Goal: Information Seeking & Learning: Learn about a topic

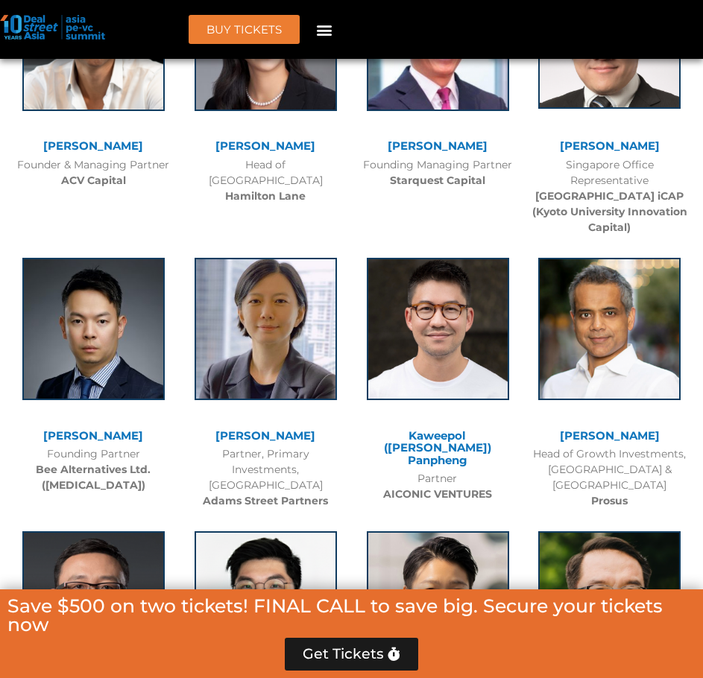
scroll to position [5665, 0]
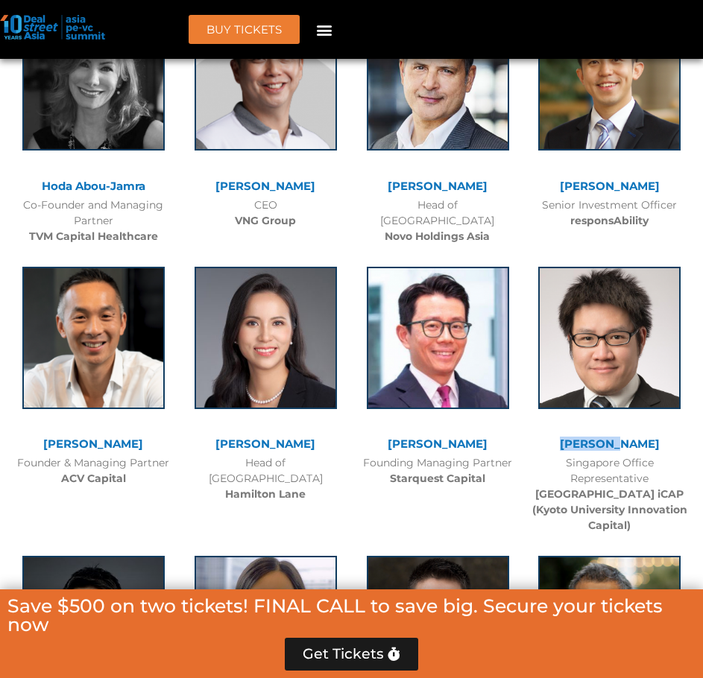
drag, startPoint x: 564, startPoint y: 391, endPoint x: 631, endPoint y: 394, distance: 66.4
click at [631, 394] on div "[PERSON_NAME] Singapore Office Representative [GEOGRAPHIC_DATA] & [GEOGRAPHIC_D…" at bounding box center [609, 396] width 172 height 289
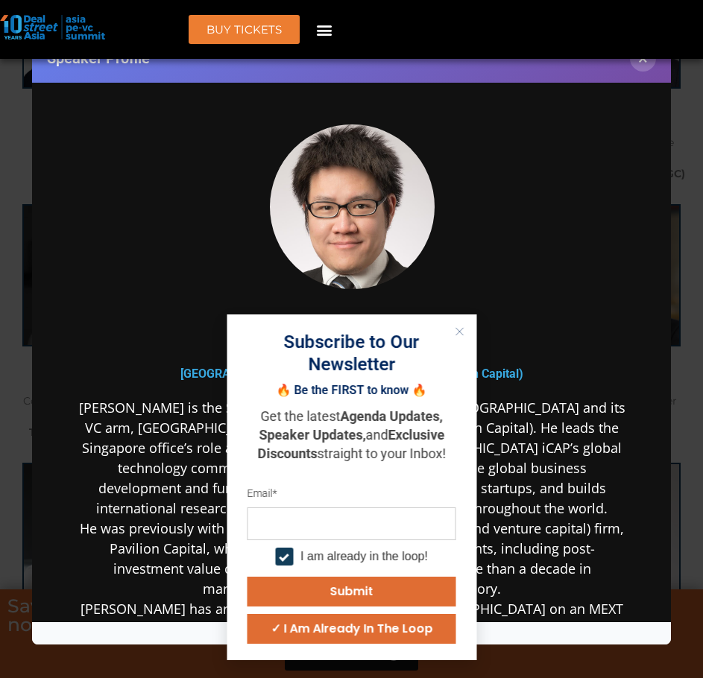
scroll to position [5466, 0]
click at [642, 60] on button "×" at bounding box center [643, 58] width 26 height 26
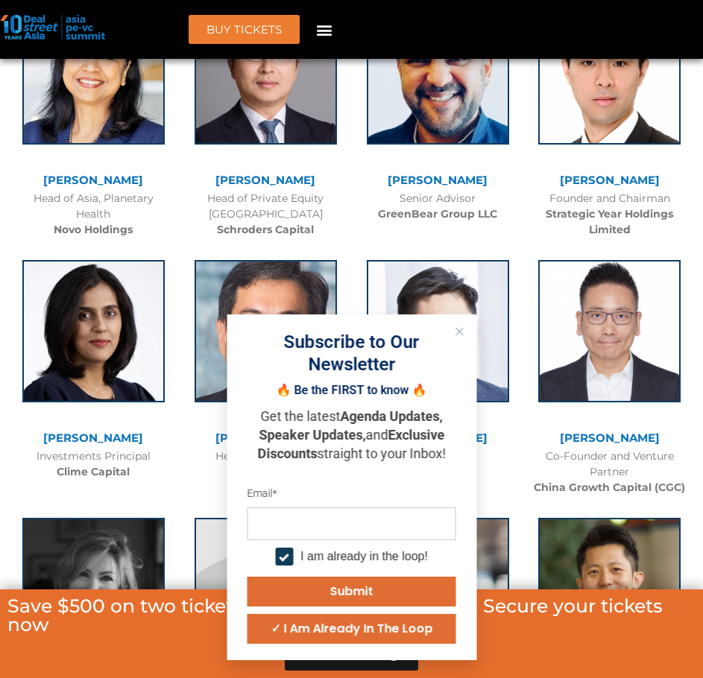
scroll to position [5068, 0]
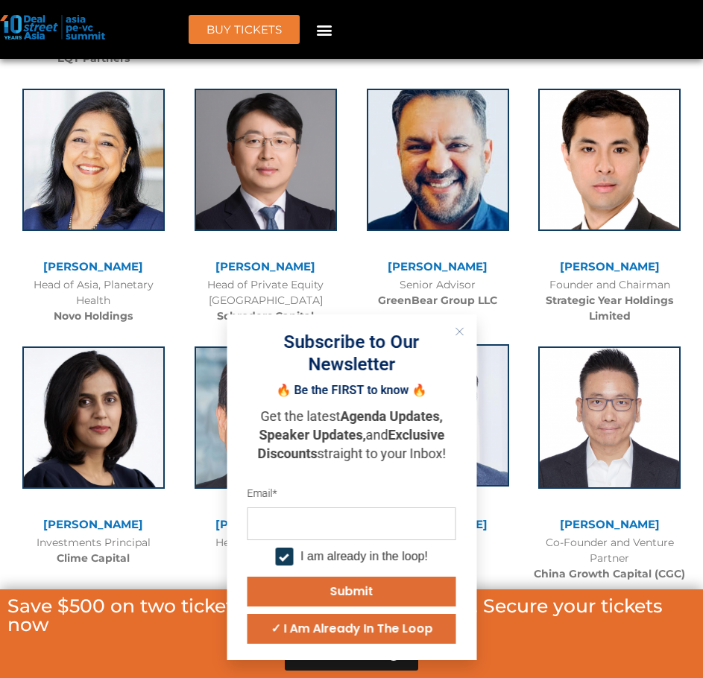
click at [453, 327] on button "Close" at bounding box center [458, 331] width 19 height 19
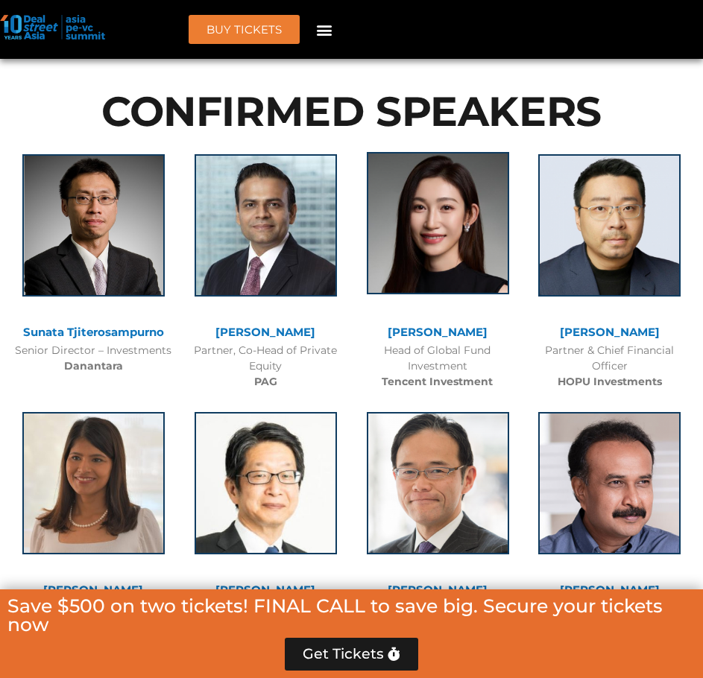
scroll to position [1690, 0]
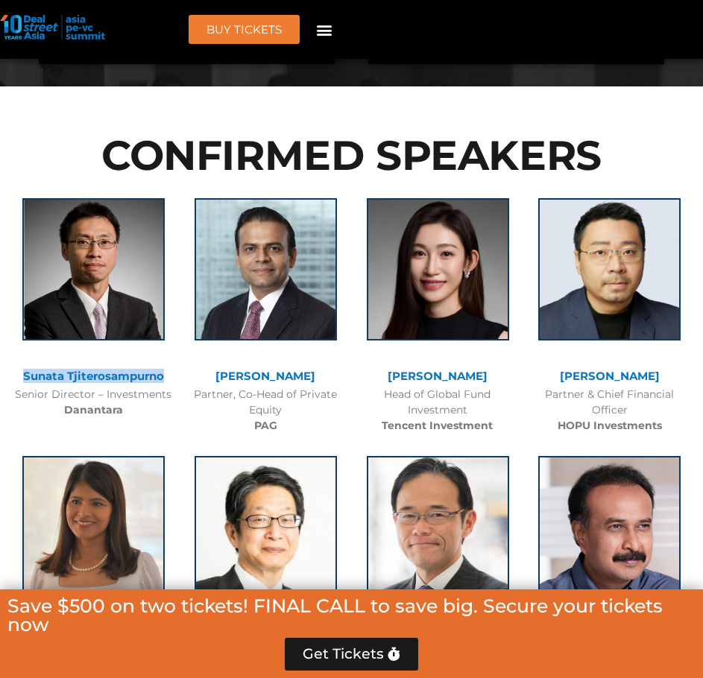
copy div "Sunata Tjiterosampurno"
drag, startPoint x: 172, startPoint y: 378, endPoint x: 74, endPoint y: 366, distance: 99.1
click at [74, 366] on div "Sunata Tjiterosampurno Senior Director – Investments Danantara" at bounding box center [93, 304] width 172 height 242
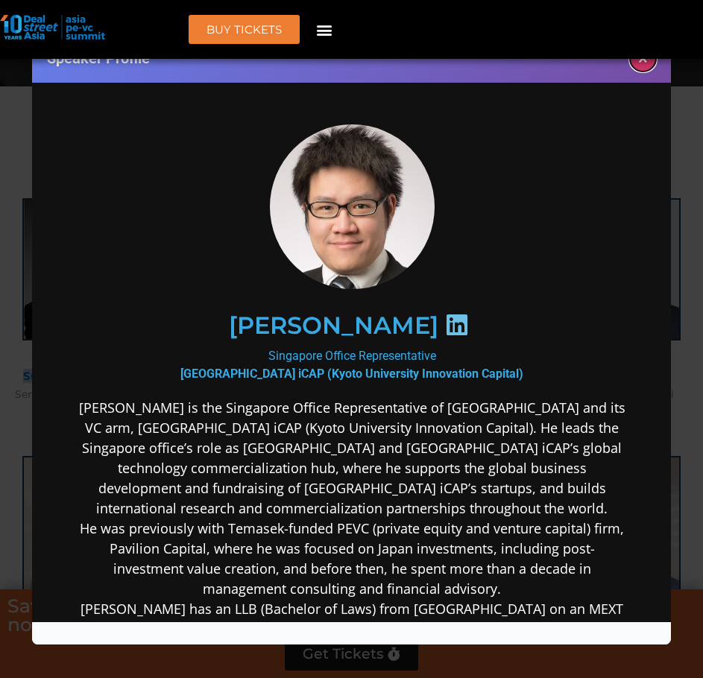
click at [642, 65] on button "×" at bounding box center [643, 58] width 26 height 26
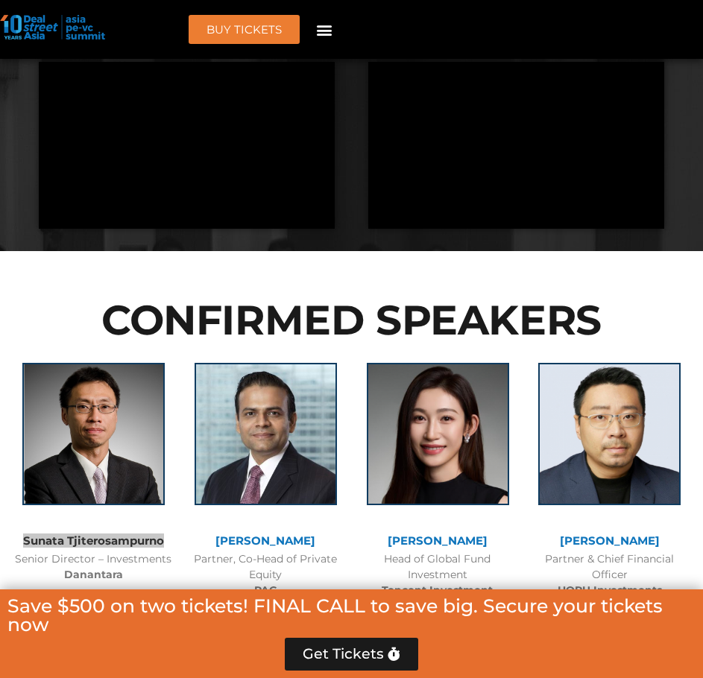
scroll to position [1590, 0]
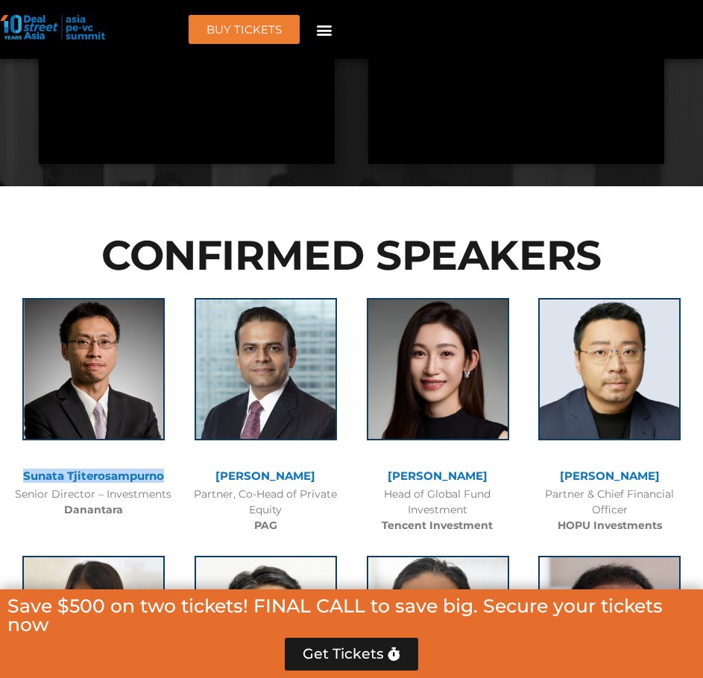
click at [145, 502] on div "Senior Director – Investments Danantara" at bounding box center [93, 502] width 157 height 31
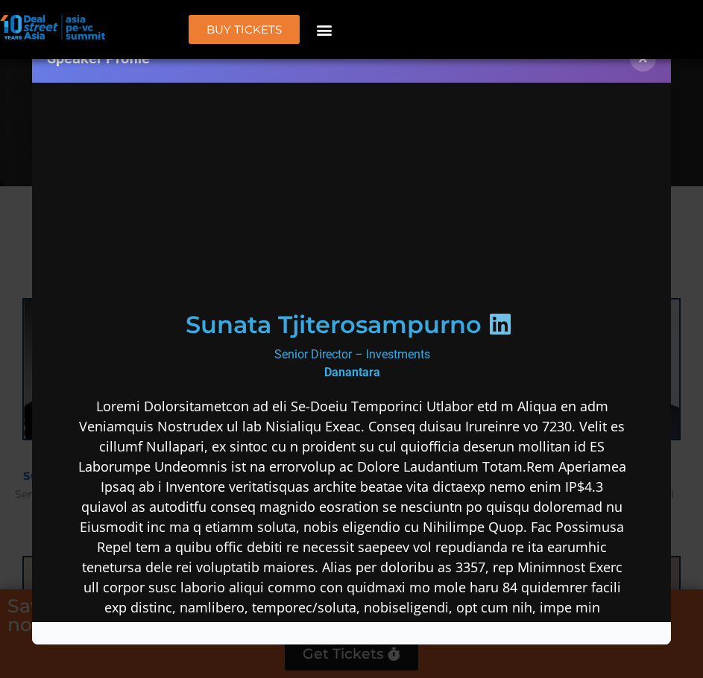
scroll to position [0, 0]
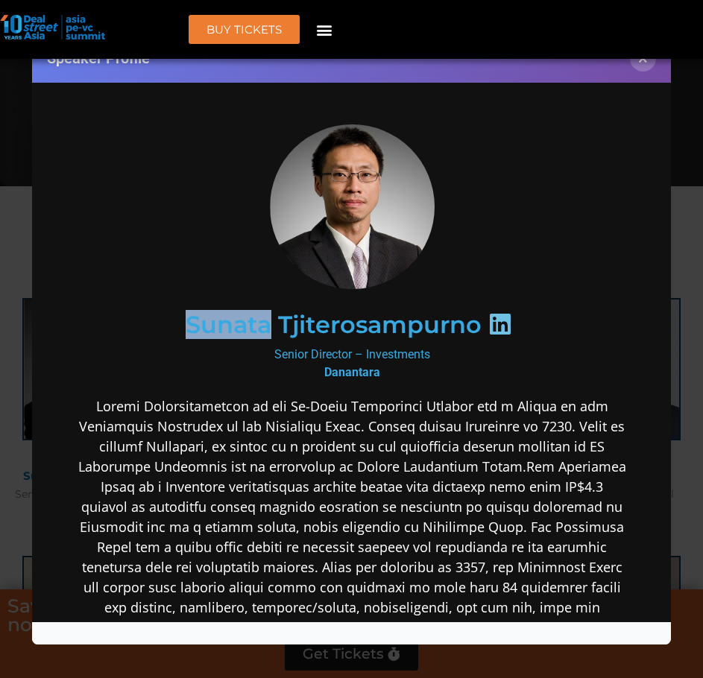
drag, startPoint x: 171, startPoint y: 327, endPoint x: 260, endPoint y: 326, distance: 88.7
click at [260, 326] on div "Sunata Tjiterosampurno" at bounding box center [351, 324] width 494 height 77
copy h2 "Sunata"
click at [250, 313] on h2 "Sunata Tjiterosampurno" at bounding box center [333, 324] width 296 height 24
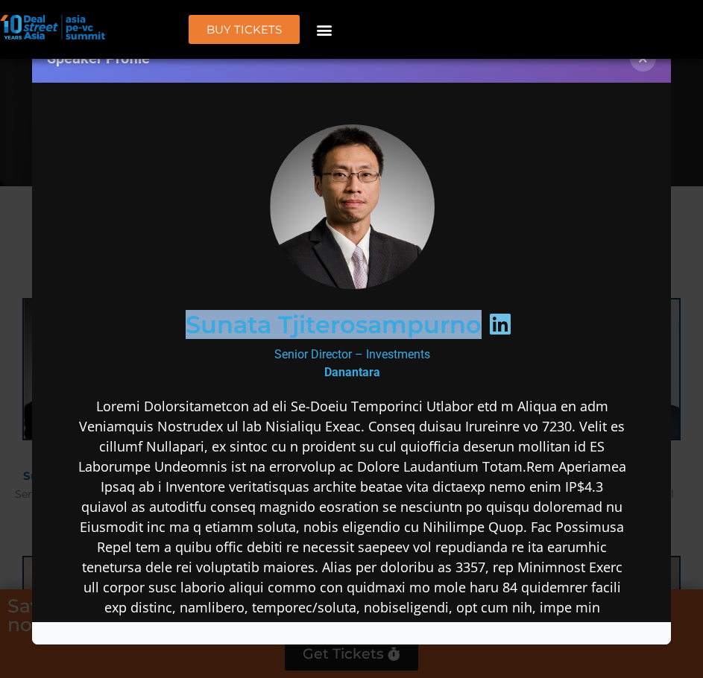
drag, startPoint x: 168, startPoint y: 329, endPoint x: 486, endPoint y: 321, distance: 317.6
click at [473, 323] on div "Sunata Tjiterosampurno" at bounding box center [351, 324] width 494 height 77
copy h2 "Sunata Tjiterosampurno"
drag, startPoint x: 256, startPoint y: 356, endPoint x: 436, endPoint y: 355, distance: 180.4
click at [433, 359] on div "Senior Director – Investments Danantara" at bounding box center [351, 363] width 549 height 36
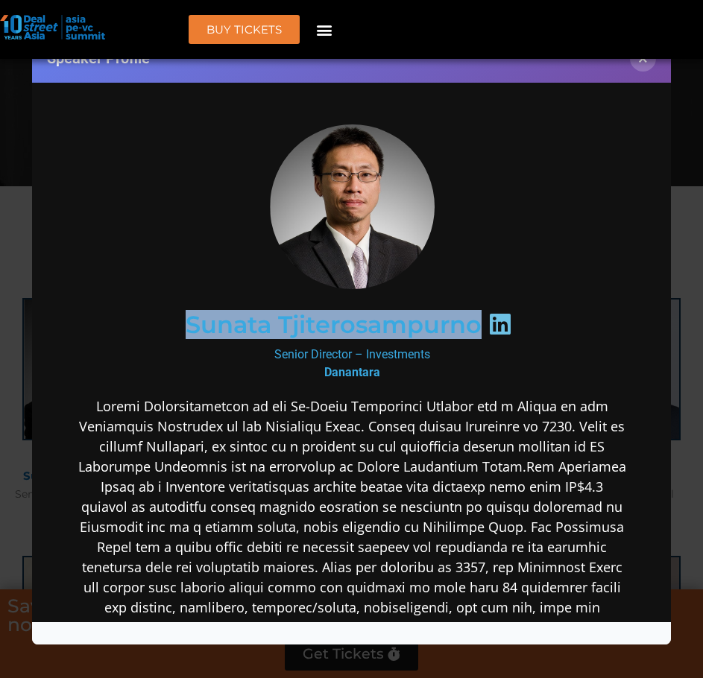
copy div "Senior Director – Investments"
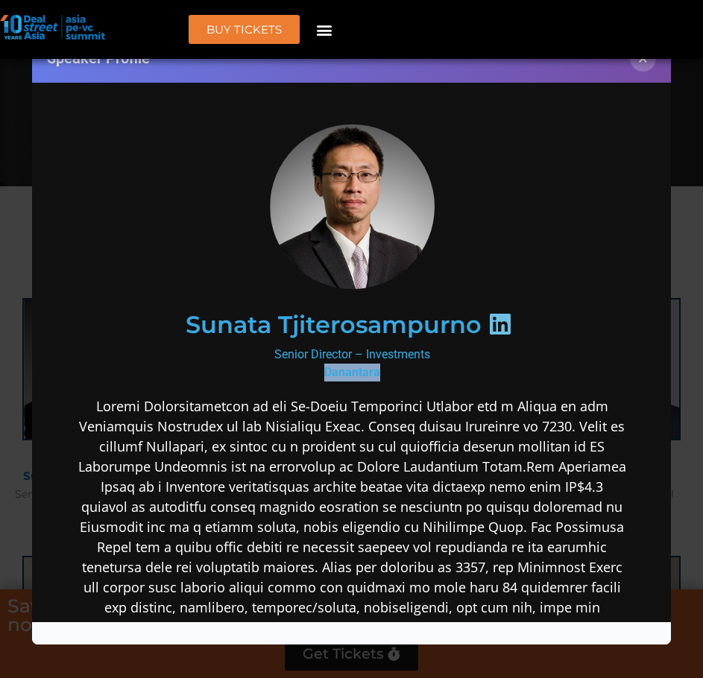
drag, startPoint x: 306, startPoint y: 371, endPoint x: 416, endPoint y: 372, distance: 109.6
click at [375, 373] on div "Senior Director – Investments Danantara" at bounding box center [351, 363] width 549 height 36
copy b "Danantara"
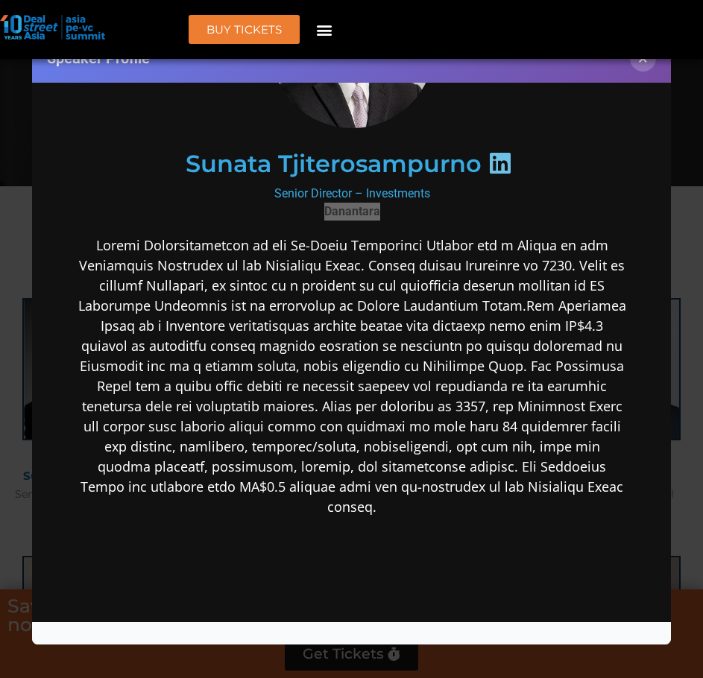
scroll to position [199, 0]
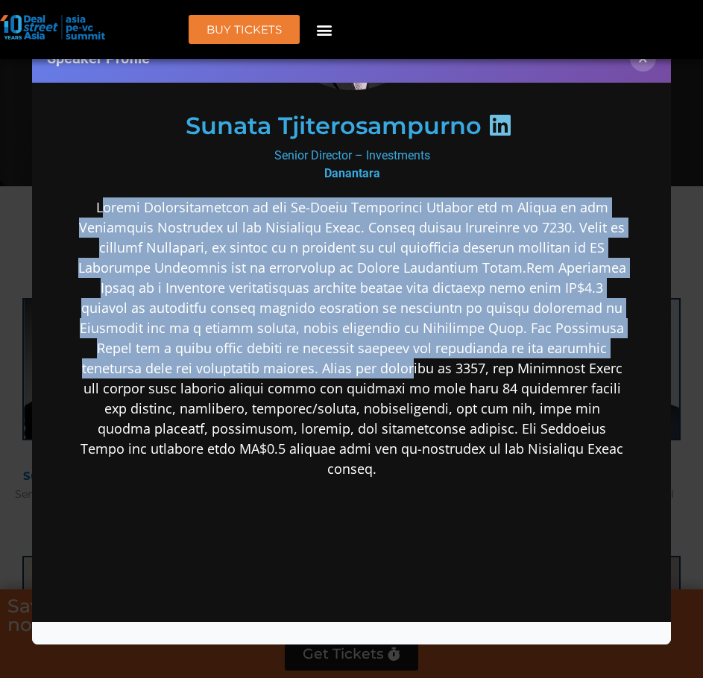
drag, startPoint x: 109, startPoint y: 198, endPoint x: 303, endPoint y: 323, distance: 230.9
click at [435, 361] on p at bounding box center [351, 338] width 549 height 282
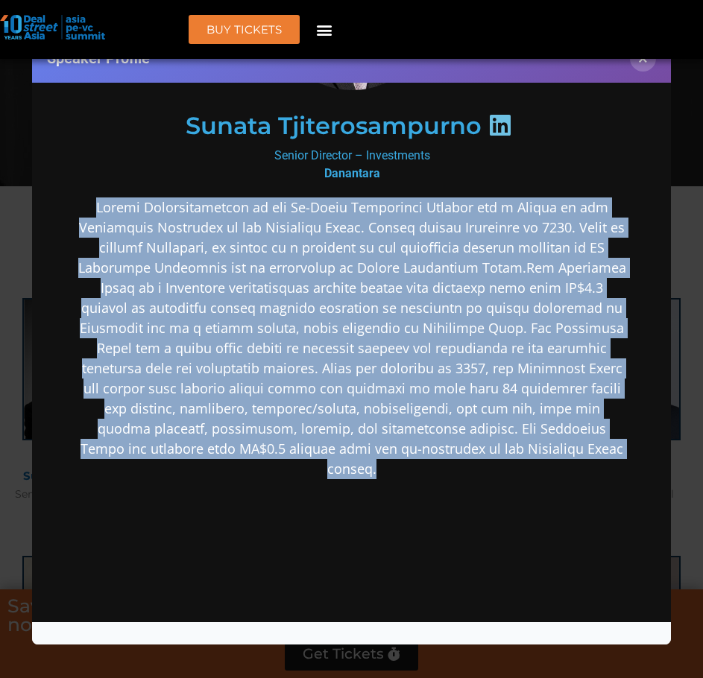
drag, startPoint x: 114, startPoint y: 205, endPoint x: 606, endPoint y: 455, distance: 551.7
click at [606, 455] on p at bounding box center [351, 338] width 549 height 282
copy p "[PERSON_NAME] is the Co-Chief Investment Officer and a Member of the Investment…"
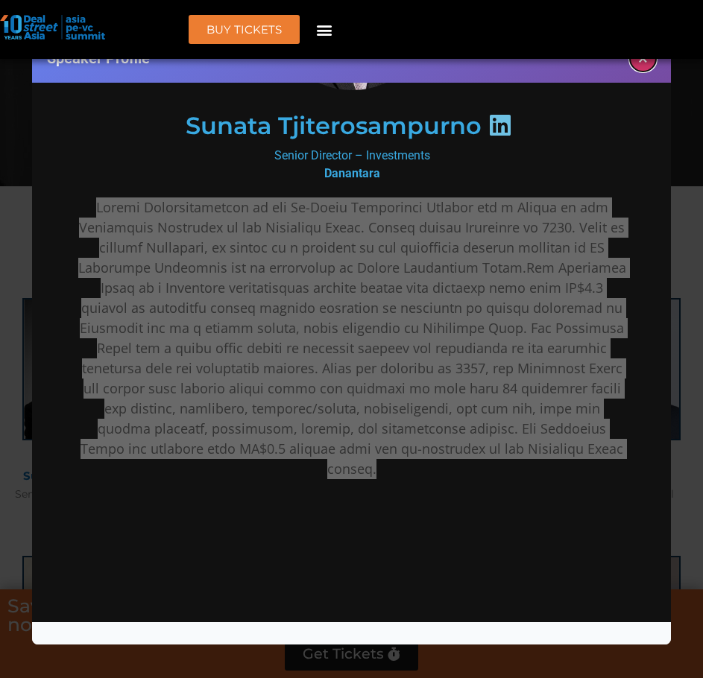
click at [638, 61] on button "×" at bounding box center [643, 58] width 26 height 26
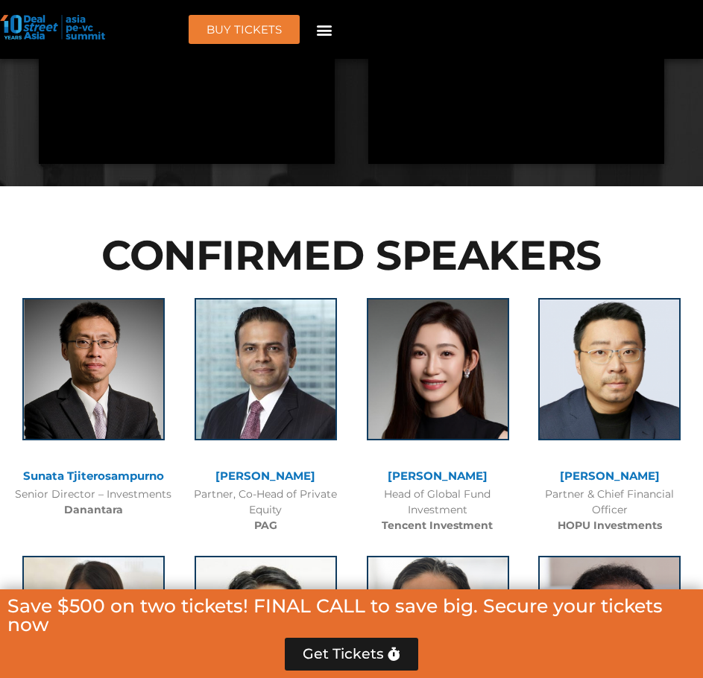
drag, startPoint x: 212, startPoint y: 481, endPoint x: 308, endPoint y: 474, distance: 96.4
click at [308, 474] on div "[PERSON_NAME]" at bounding box center [265, 476] width 157 height 13
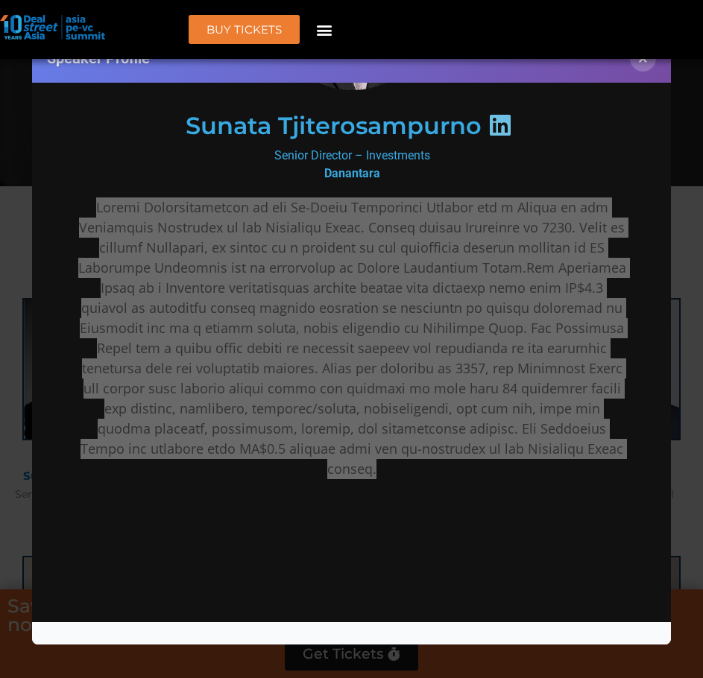
copy link "[PERSON_NAME]"
click at [646, 60] on button "×" at bounding box center [643, 58] width 26 height 26
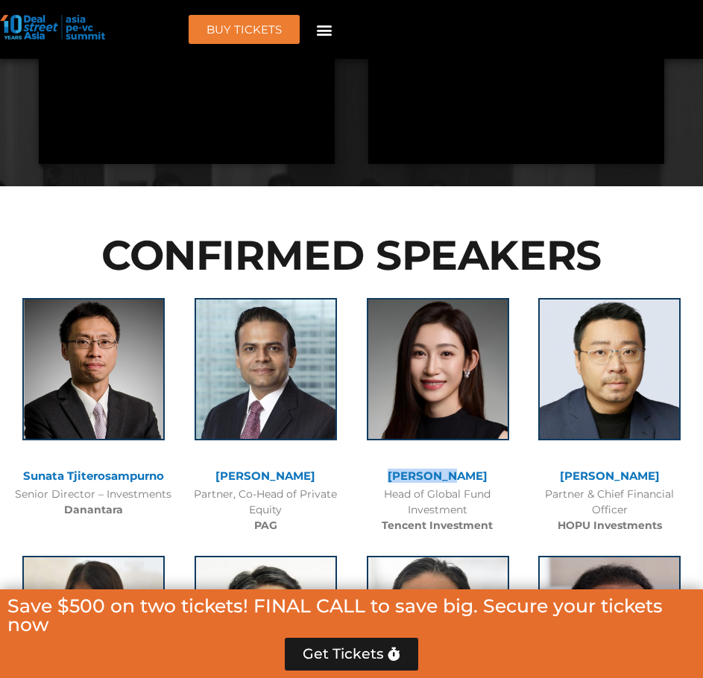
drag, startPoint x: 405, startPoint y: 478, endPoint x: 465, endPoint y: 484, distance: 60.7
click at [465, 484] on div "[PERSON_NAME]" at bounding box center [437, 478] width 157 height 16
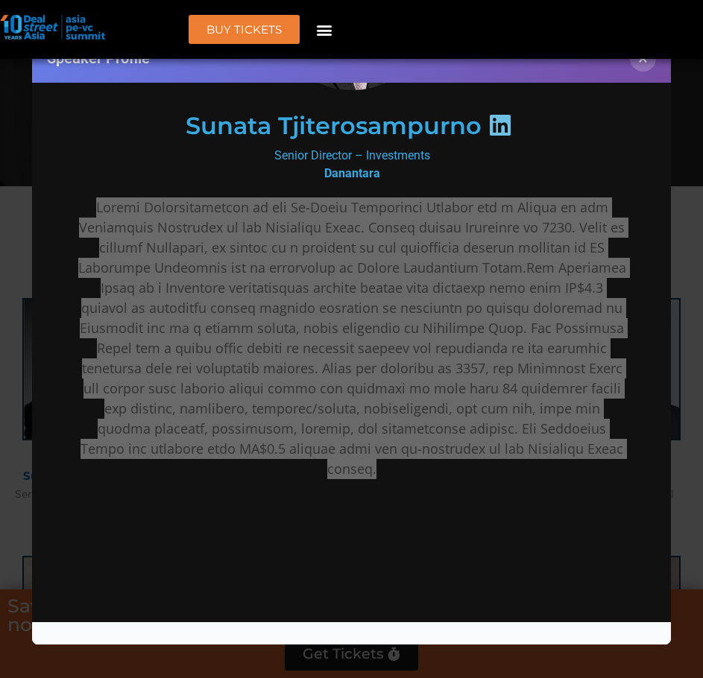
copy link "[PERSON_NAME]"
click at [700, 183] on div "Speaker Profile ×" at bounding box center [351, 339] width 703 height 678
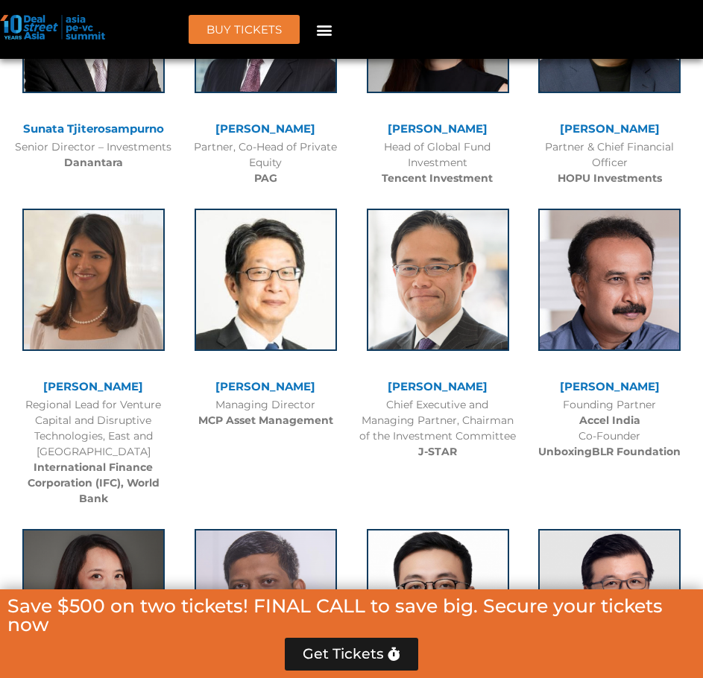
scroll to position [1988, 0]
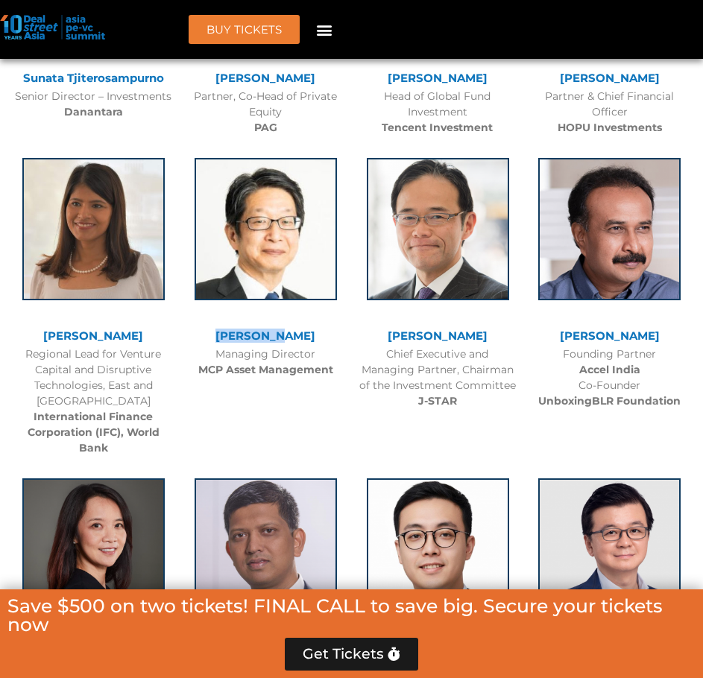
drag, startPoint x: 199, startPoint y: 333, endPoint x: 262, endPoint y: 335, distance: 62.6
click at [262, 335] on div "[PERSON_NAME]" at bounding box center [265, 336] width 157 height 13
copy link "Kazushige"
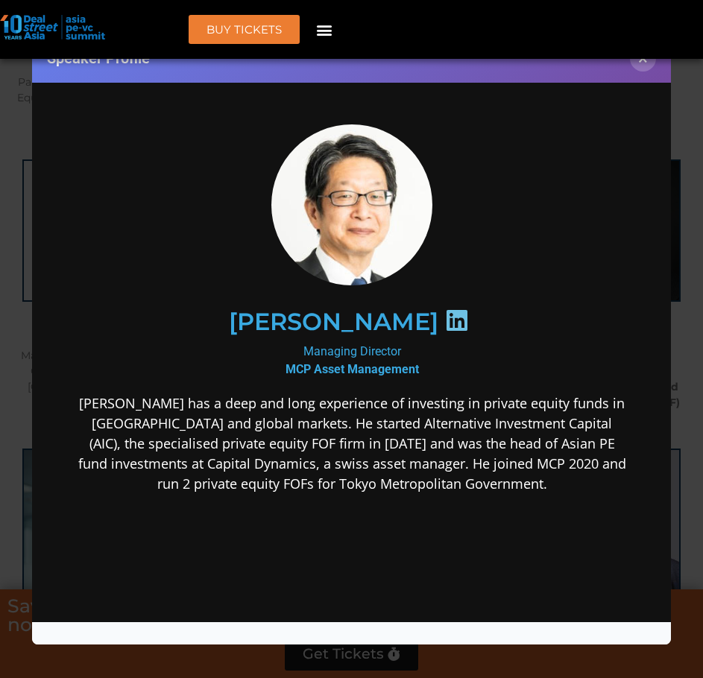
scroll to position [0, 0]
click at [694, 219] on div "Speaker Profile ×" at bounding box center [351, 339] width 703 height 678
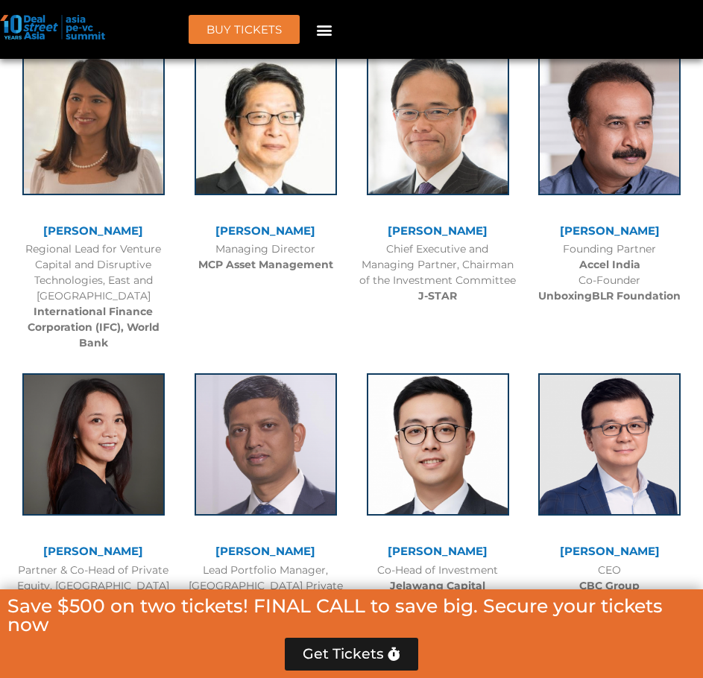
scroll to position [2084, 0]
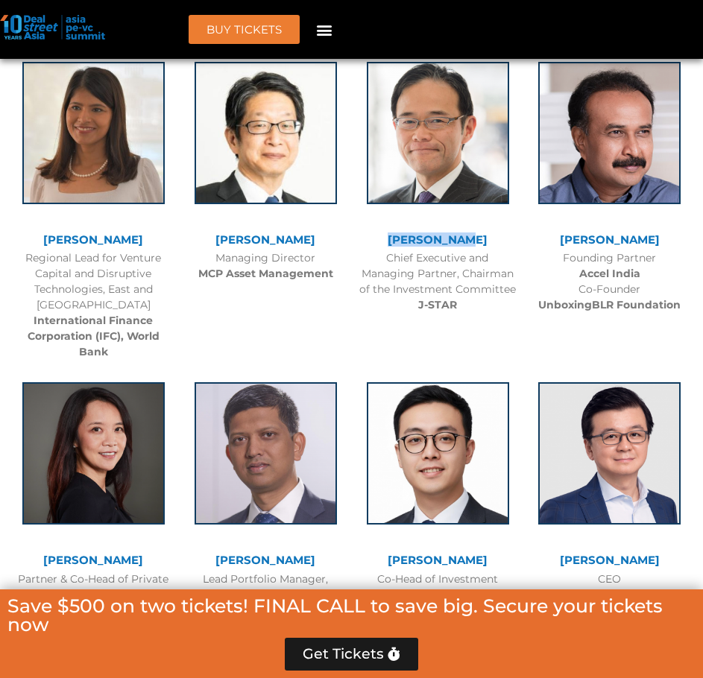
copy link "[PERSON_NAME]"
drag, startPoint x: 367, startPoint y: 239, endPoint x: 451, endPoint y: 238, distance: 83.5
click at [451, 238] on div "[PERSON_NAME]" at bounding box center [437, 240] width 157 height 13
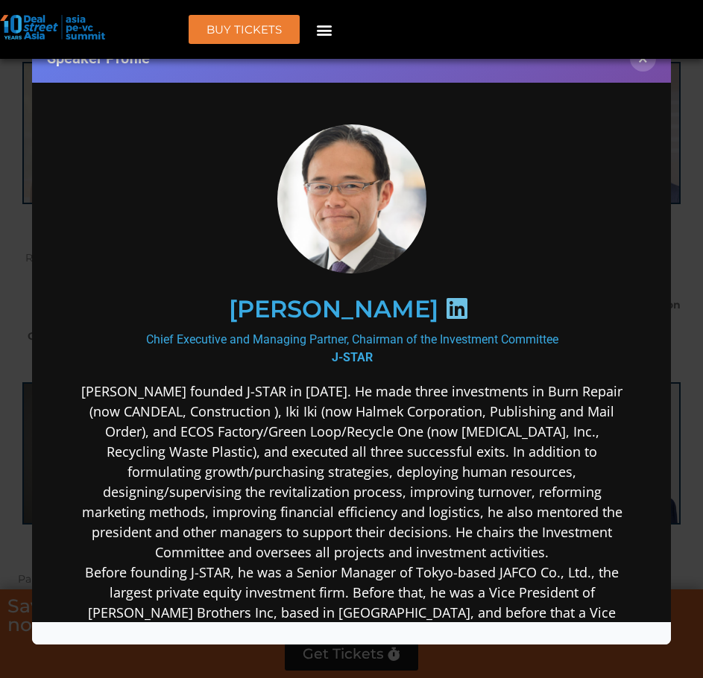
scroll to position [0, 0]
click at [686, 323] on div "Speaker Profile ×" at bounding box center [351, 339] width 703 height 678
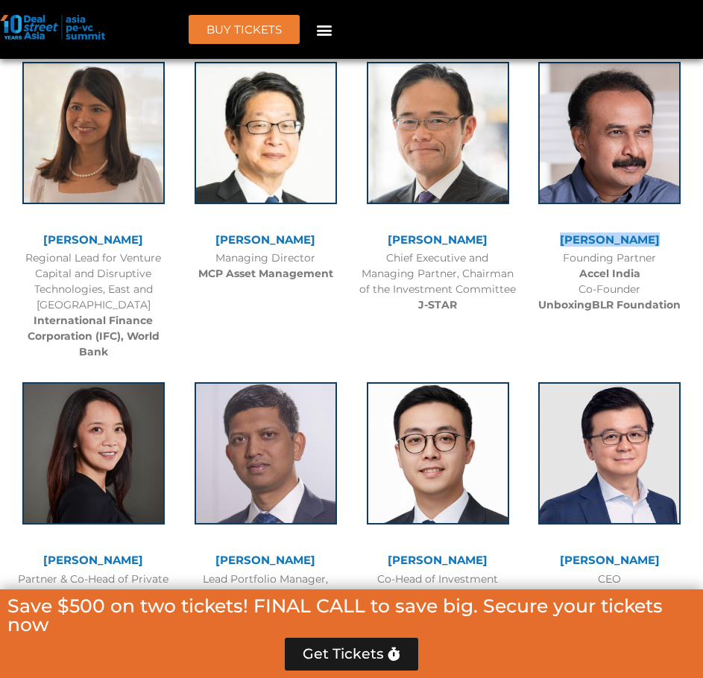
drag, startPoint x: 541, startPoint y: 238, endPoint x: 640, endPoint y: 244, distance: 99.4
click at [640, 244] on div "[PERSON_NAME]" at bounding box center [609, 240] width 157 height 13
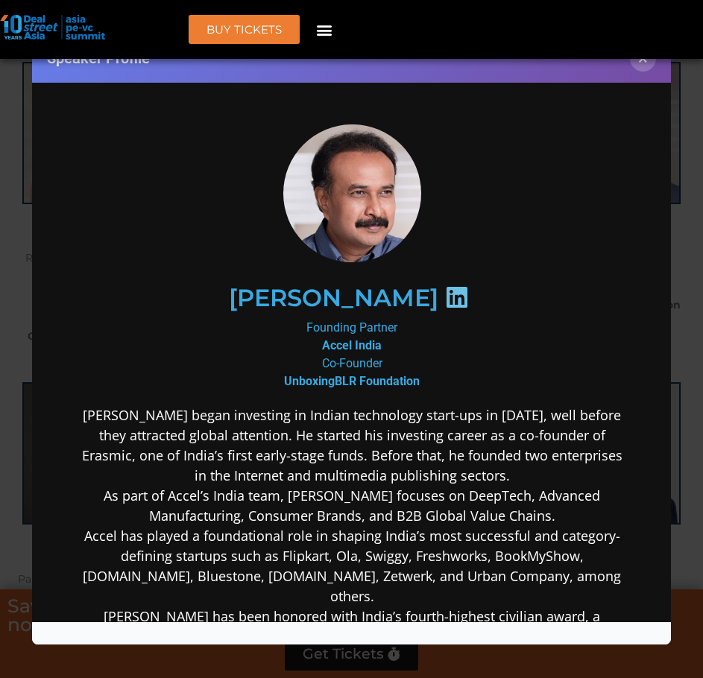
click at [678, 336] on div "Speaker Profile ×" at bounding box center [351, 339] width 703 height 678
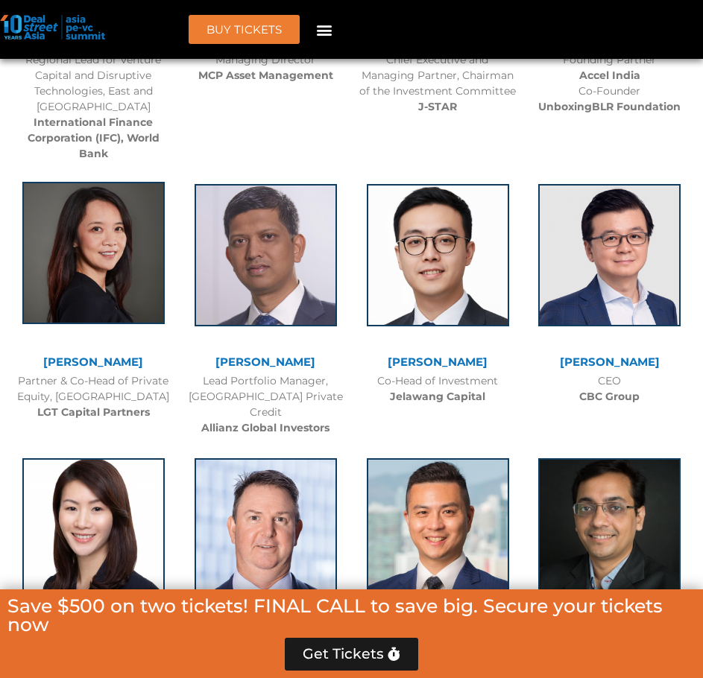
scroll to position [2283, 0]
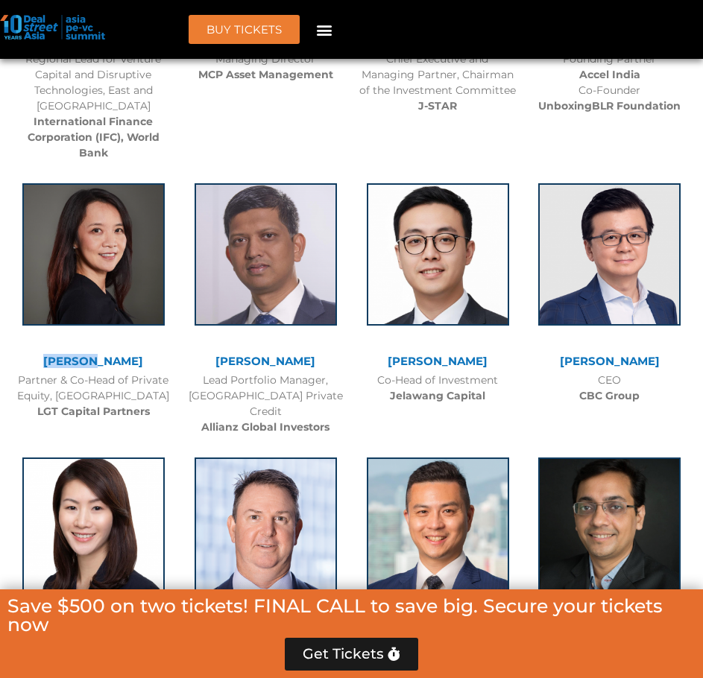
drag, startPoint x: 51, startPoint y: 355, endPoint x: 104, endPoint y: 361, distance: 52.6
click at [104, 361] on div "[PERSON_NAME] Partner & Co-Head of Private Equity, Asia Pacific LGT Capital Par…" at bounding box center [93, 297] width 172 height 258
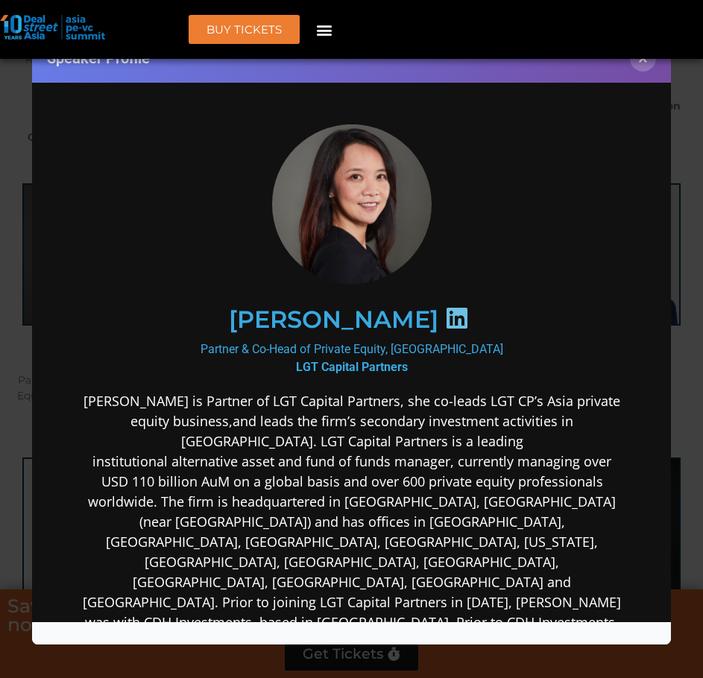
scroll to position [0, 0]
click at [695, 234] on div "Speaker Profile ×" at bounding box center [351, 339] width 703 height 678
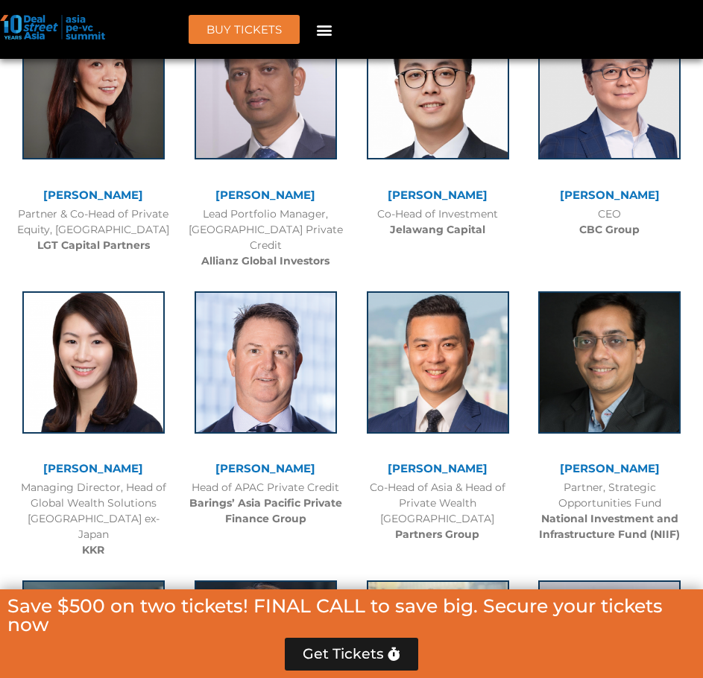
scroll to position [2481, 0]
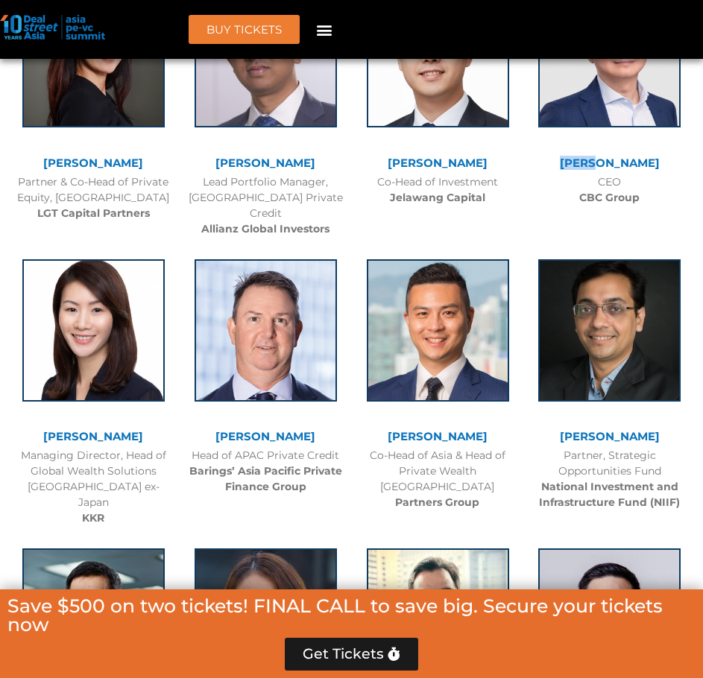
drag, startPoint x: 587, startPoint y: 164, endPoint x: 625, endPoint y: 168, distance: 38.9
click at [625, 168] on div "[PERSON_NAME]" at bounding box center [609, 163] width 157 height 13
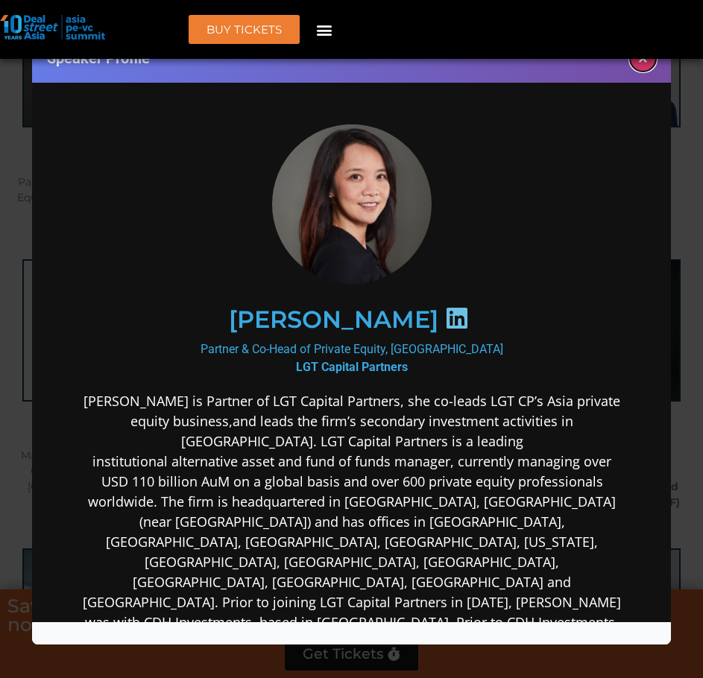
click at [642, 63] on button "×" at bounding box center [643, 58] width 26 height 26
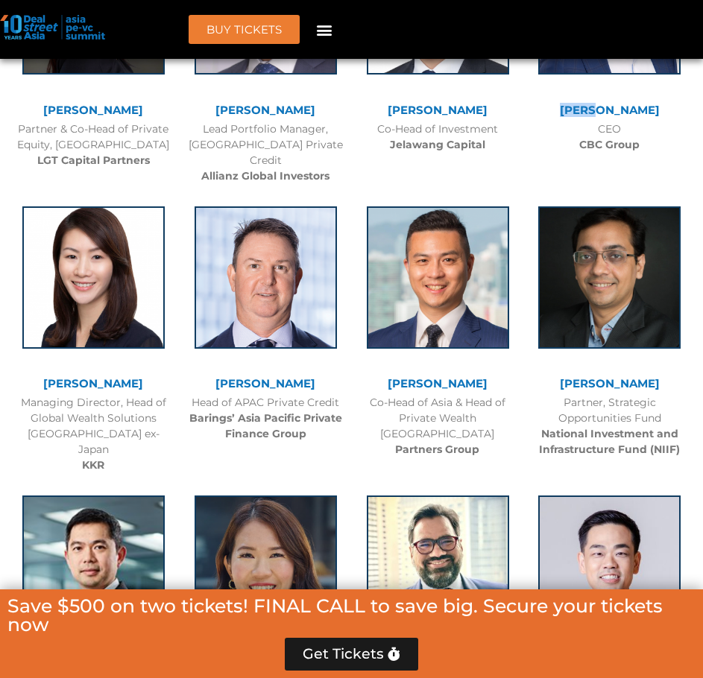
scroll to position [2581, 0]
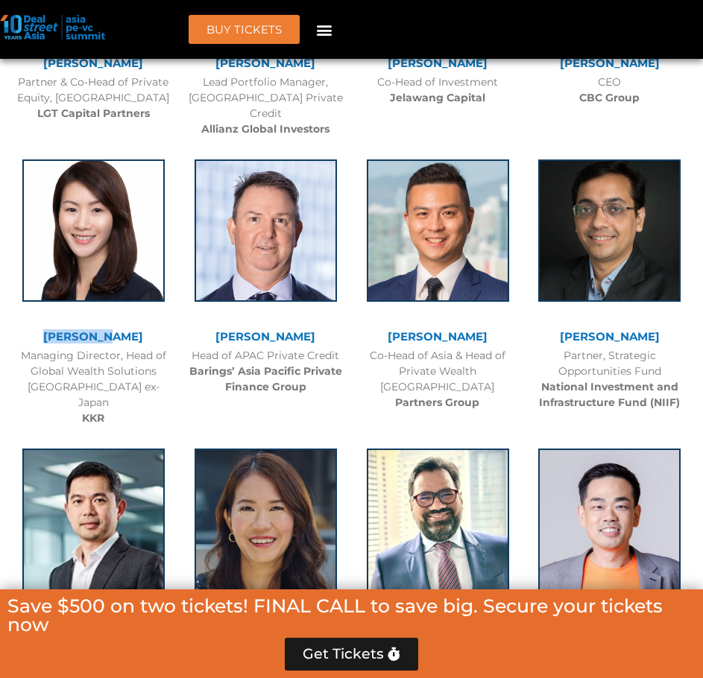
drag, startPoint x: 24, startPoint y: 318, endPoint x: 97, endPoint y: 323, distance: 73.2
click at [97, 331] on div "[PERSON_NAME]" at bounding box center [93, 337] width 157 height 13
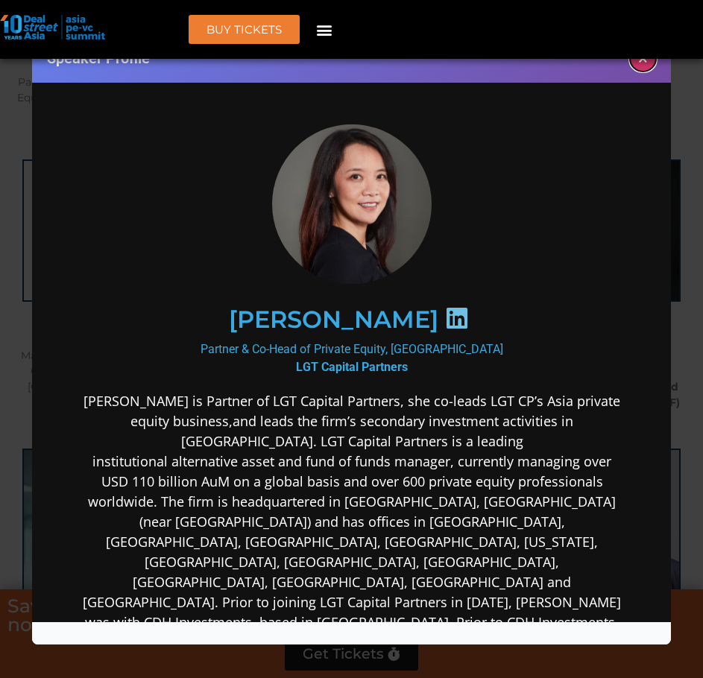
click at [652, 63] on button "×" at bounding box center [643, 58] width 26 height 26
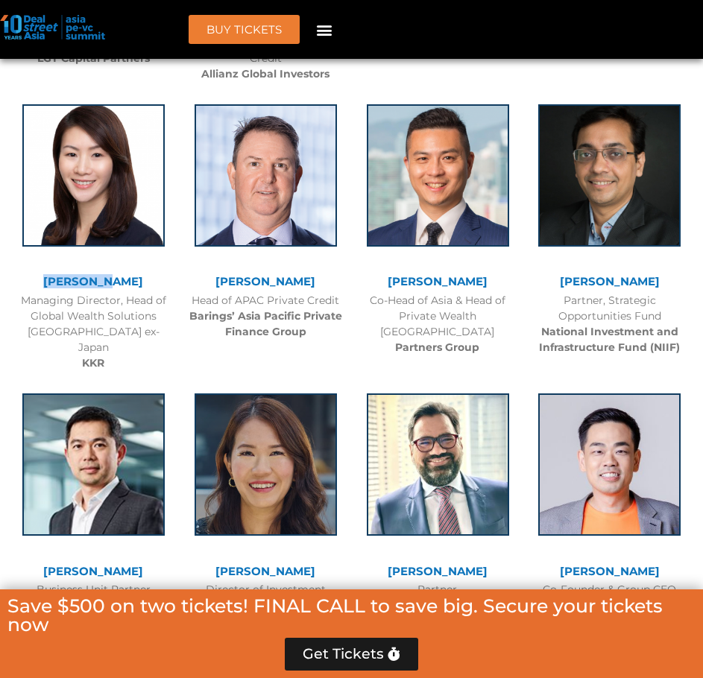
scroll to position [2680, 0]
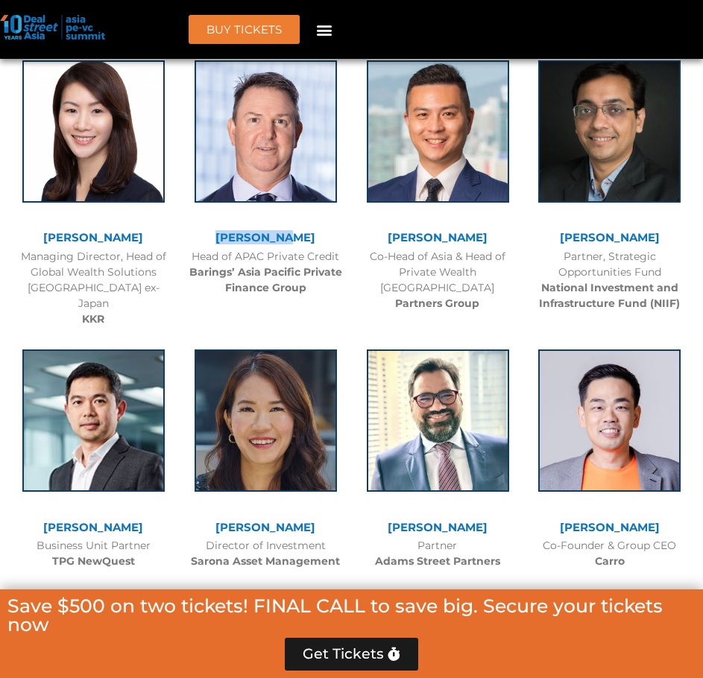
drag, startPoint x: 227, startPoint y: 212, endPoint x: 285, endPoint y: 230, distance: 59.9
click at [285, 230] on div "[PERSON_NAME] Head of APAC Private Credit Barings’ Asia Pacific Private Finance…" at bounding box center [266, 174] width 172 height 258
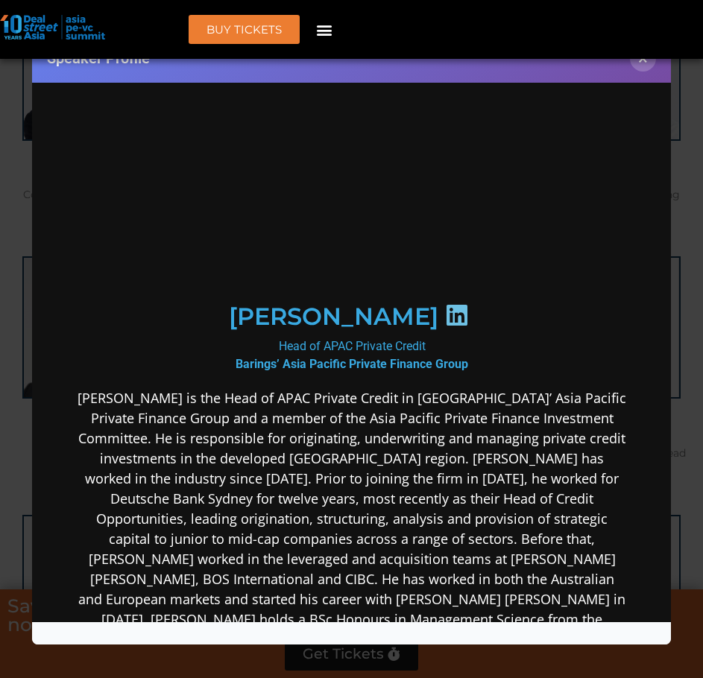
scroll to position [0, 0]
click at [689, 307] on div "Speaker Profile ×" at bounding box center [351, 339] width 703 height 678
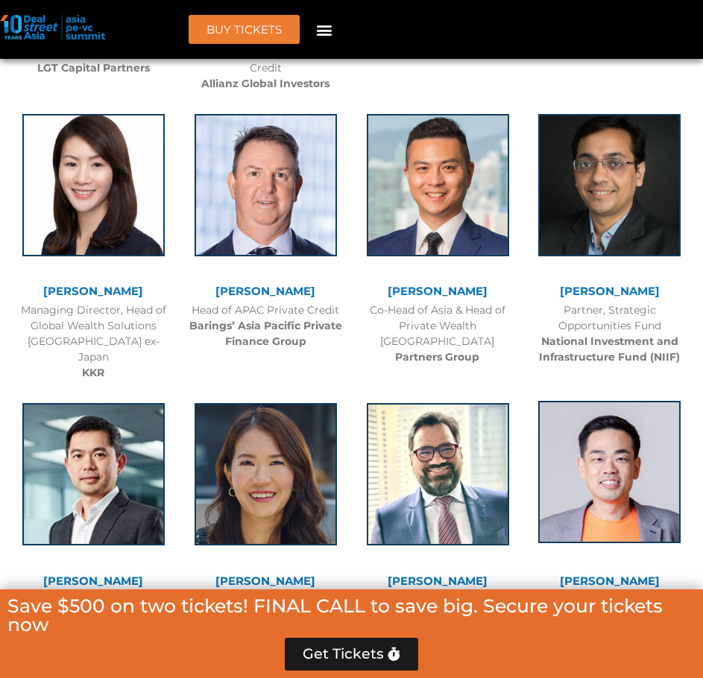
scroll to position [2578, 0]
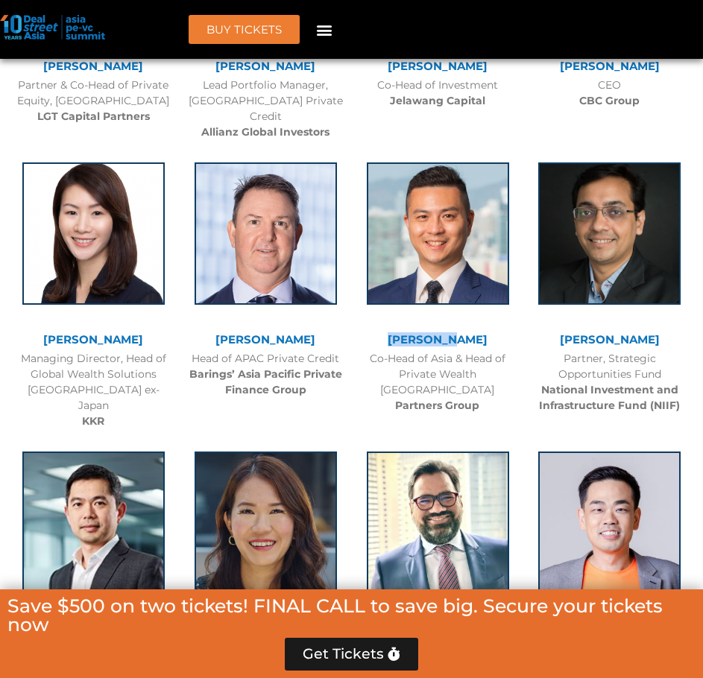
drag, startPoint x: 402, startPoint y: 321, endPoint x: 465, endPoint y: 323, distance: 63.4
click at [465, 334] on div "[PERSON_NAME]" at bounding box center [437, 340] width 157 height 13
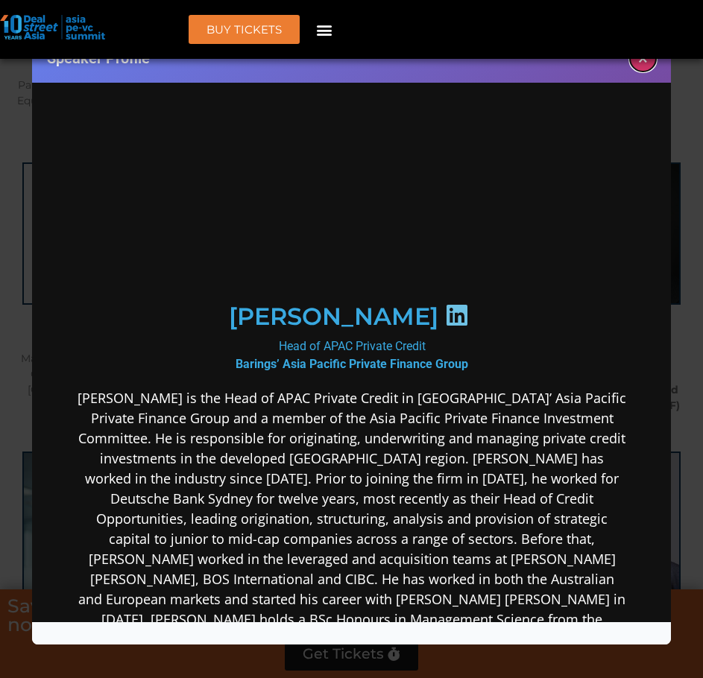
click at [648, 66] on button "×" at bounding box center [643, 58] width 26 height 26
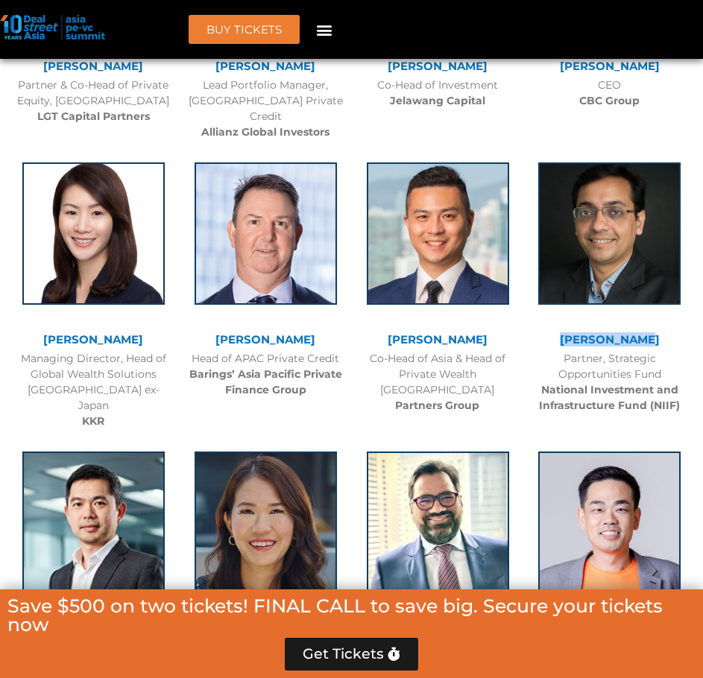
drag, startPoint x: 552, startPoint y: 325, endPoint x: 626, endPoint y: 329, distance: 74.6
click at [626, 334] on div "[PERSON_NAME]" at bounding box center [609, 340] width 157 height 13
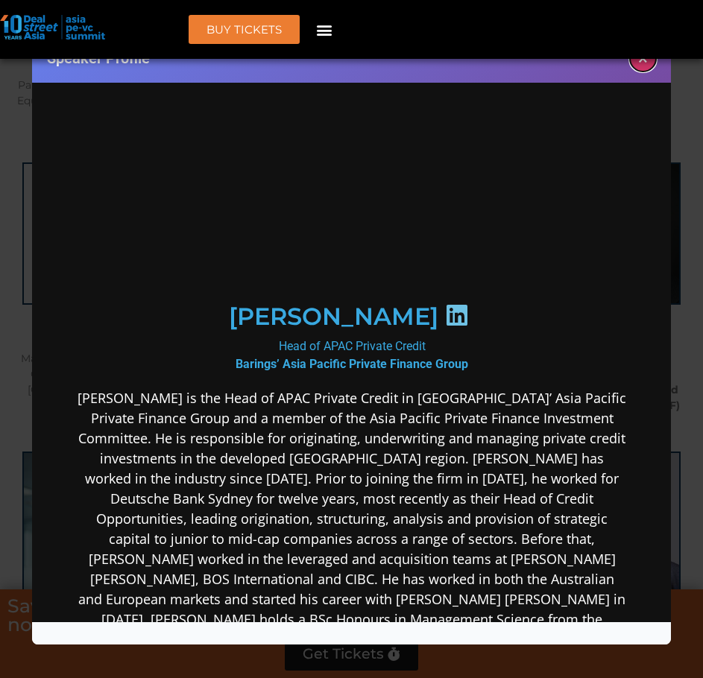
click at [641, 60] on button "×" at bounding box center [643, 58] width 26 height 26
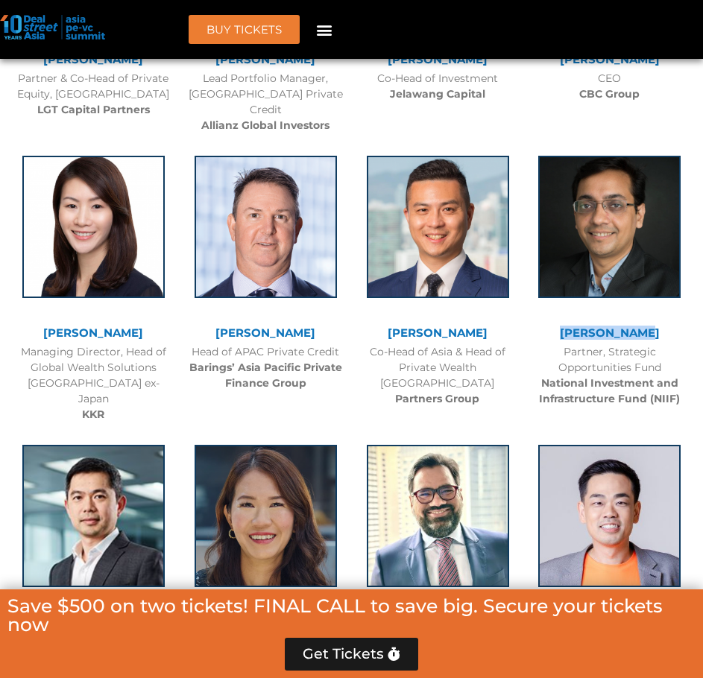
scroll to position [2876, 0]
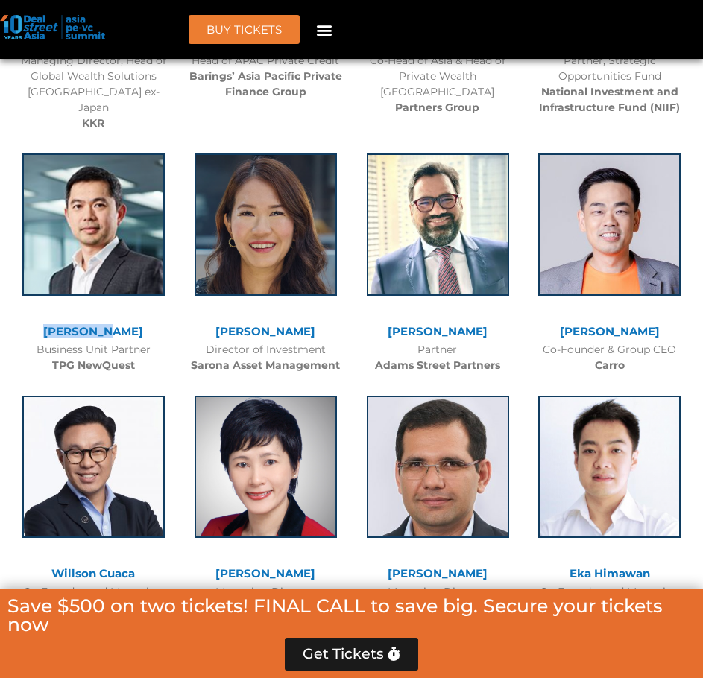
drag, startPoint x: 78, startPoint y: 302, endPoint x: 121, endPoint y: 308, distance: 43.6
click at [121, 326] on div "[PERSON_NAME]" at bounding box center [93, 334] width 157 height 16
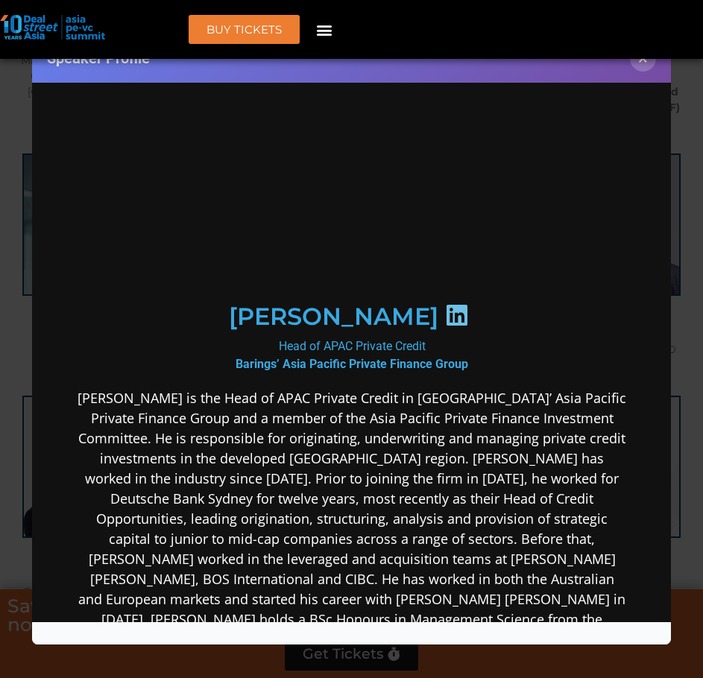
click at [647, 57] on header "BUY Tickets Speakers Sponsors Agenda Home Past Events JKT 2025 SG 2024 JKT 2024…" at bounding box center [351, 29] width 703 height 59
click at [647, 66] on button "×" at bounding box center [643, 58] width 26 height 26
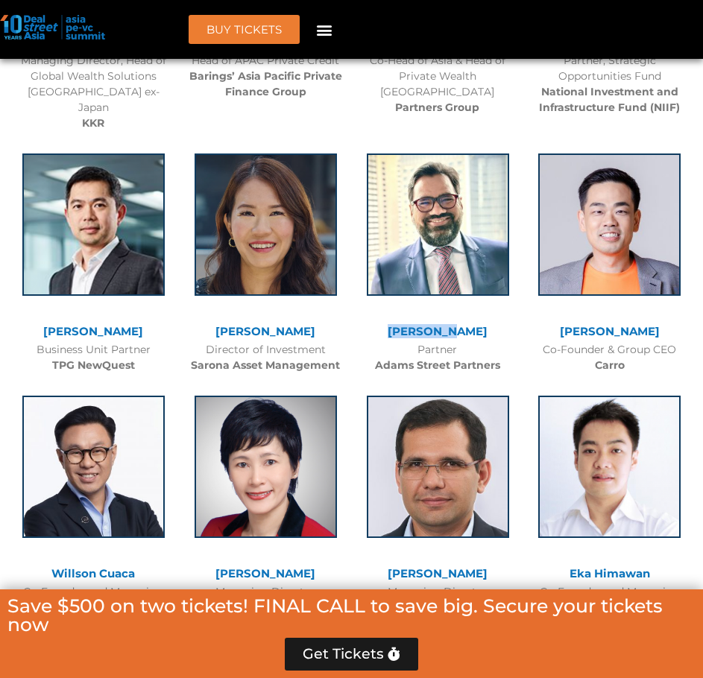
drag, startPoint x: 383, startPoint y: 302, endPoint x: 458, endPoint y: 302, distance: 74.5
click at [458, 326] on div "[PERSON_NAME]" at bounding box center [437, 332] width 157 height 13
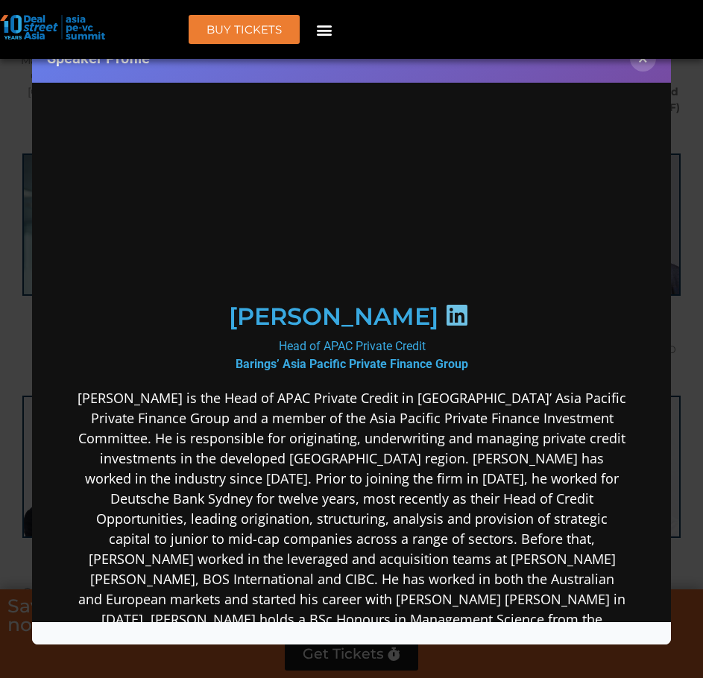
click at [678, 261] on div "Speaker Profile ×" at bounding box center [351, 339] width 703 height 678
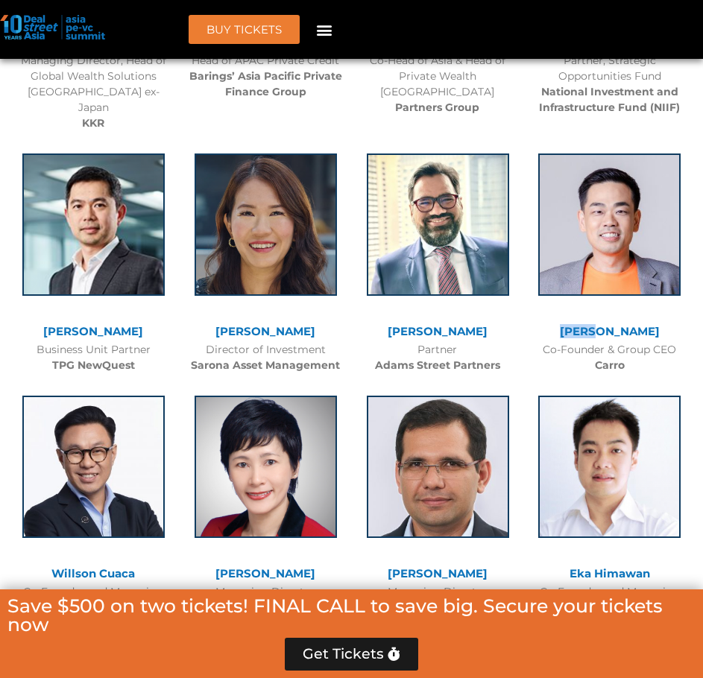
drag, startPoint x: 581, startPoint y: 297, endPoint x: 613, endPoint y: 298, distance: 32.1
click at [613, 326] on div "[PERSON_NAME]" at bounding box center [609, 332] width 157 height 13
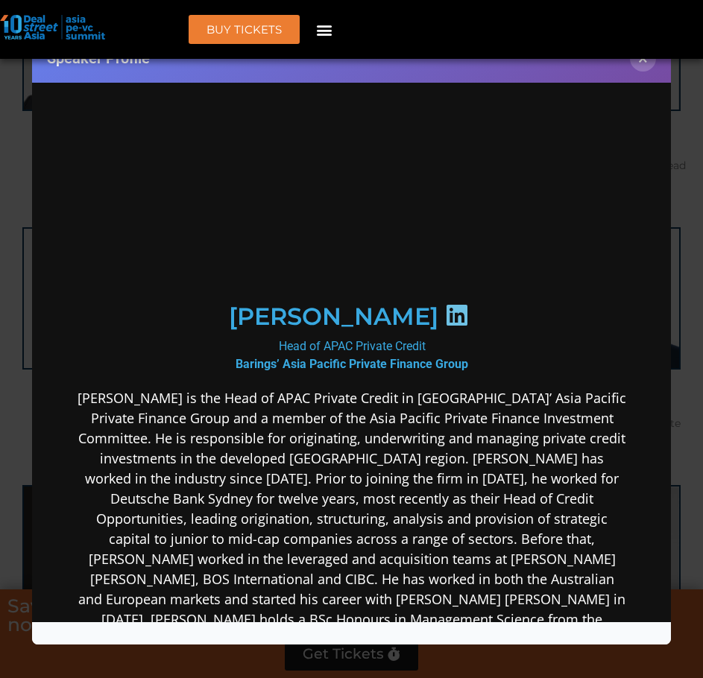
scroll to position [3668, 0]
click at [631, 55] on header "BUY Tickets Speakers Sponsors Agenda Home Past Events JKT 2025 SG 2024 JKT 2024…" at bounding box center [351, 29] width 703 height 59
click at [641, 64] on button "×" at bounding box center [643, 58] width 26 height 26
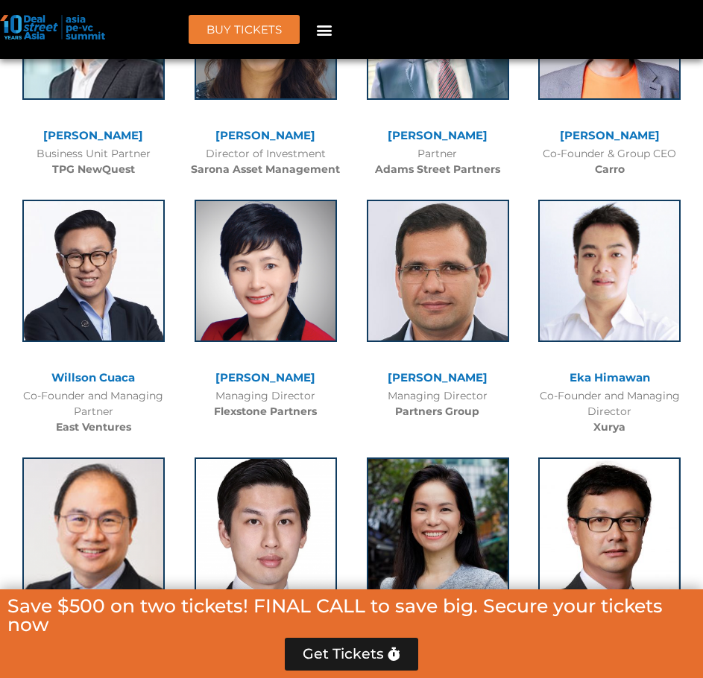
scroll to position [3072, 0]
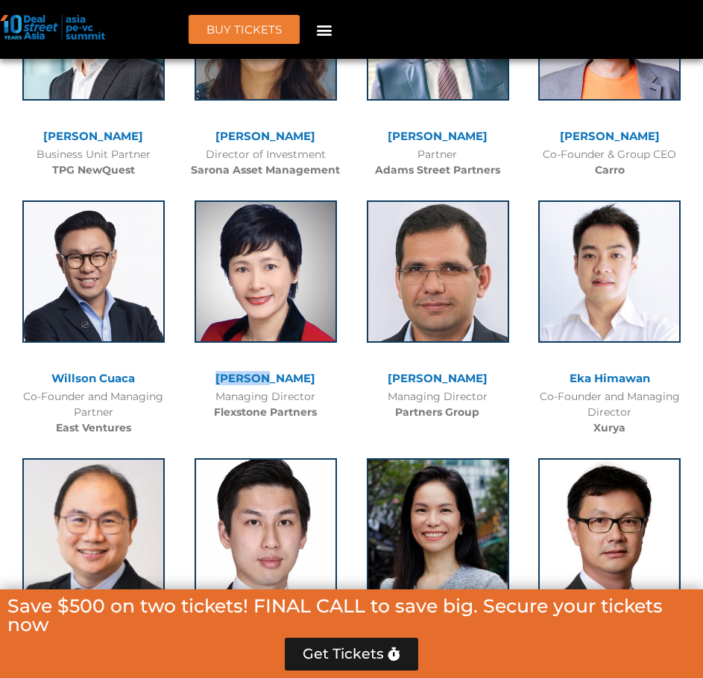
drag, startPoint x: 221, startPoint y: 344, endPoint x: 271, endPoint y: 345, distance: 49.9
click at [271, 373] on div "[PERSON_NAME]" at bounding box center [265, 379] width 157 height 13
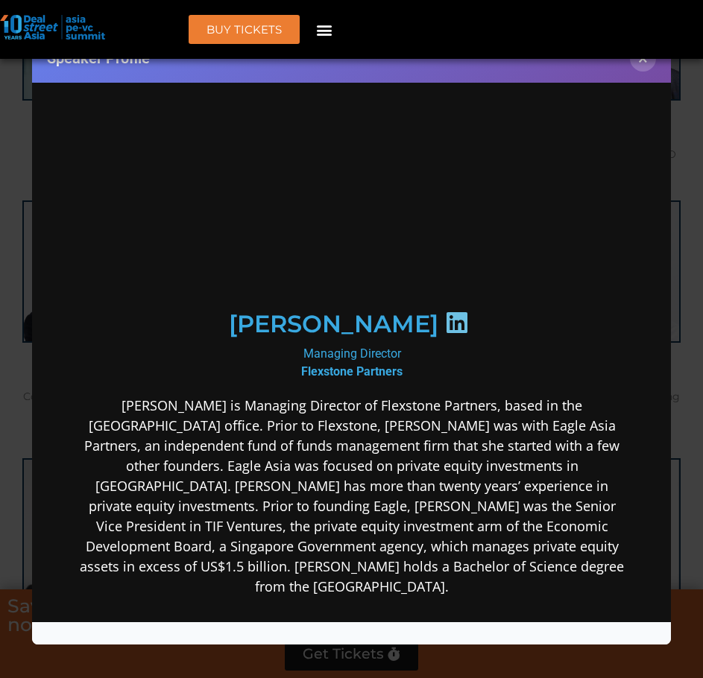
scroll to position [0, 0]
click at [682, 361] on div "Speaker Profile ×" at bounding box center [351, 339] width 703 height 678
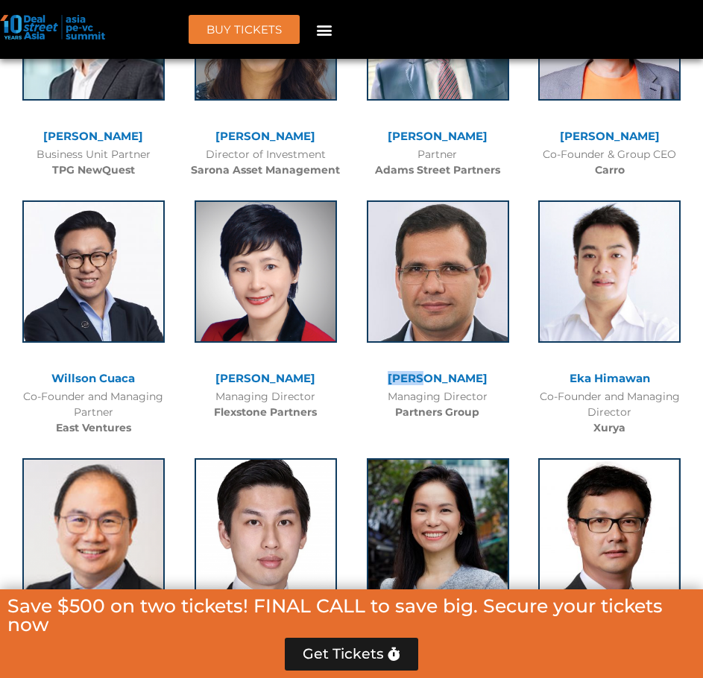
drag, startPoint x: 394, startPoint y: 347, endPoint x: 435, endPoint y: 355, distance: 41.7
click at [435, 373] on div "[PERSON_NAME]" at bounding box center [437, 381] width 157 height 16
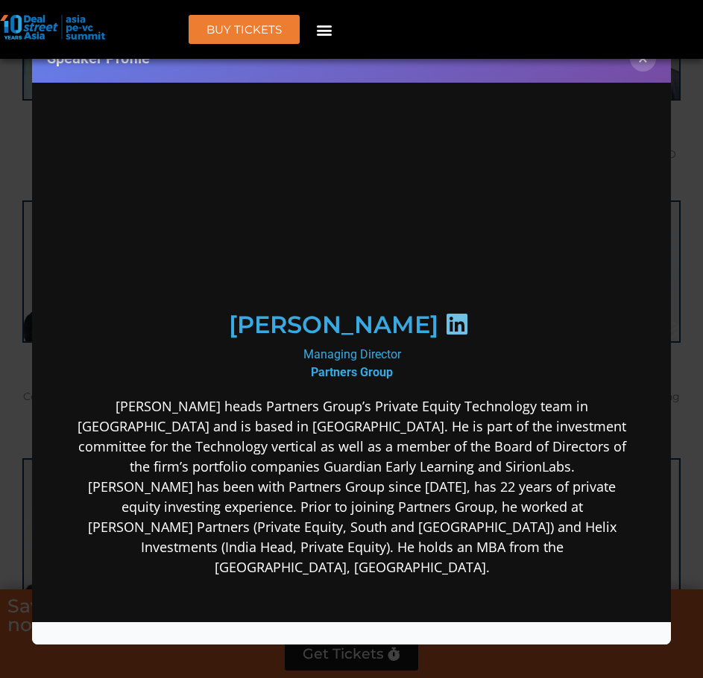
click at [683, 348] on div "Speaker Profile ×" at bounding box center [351, 339] width 703 height 678
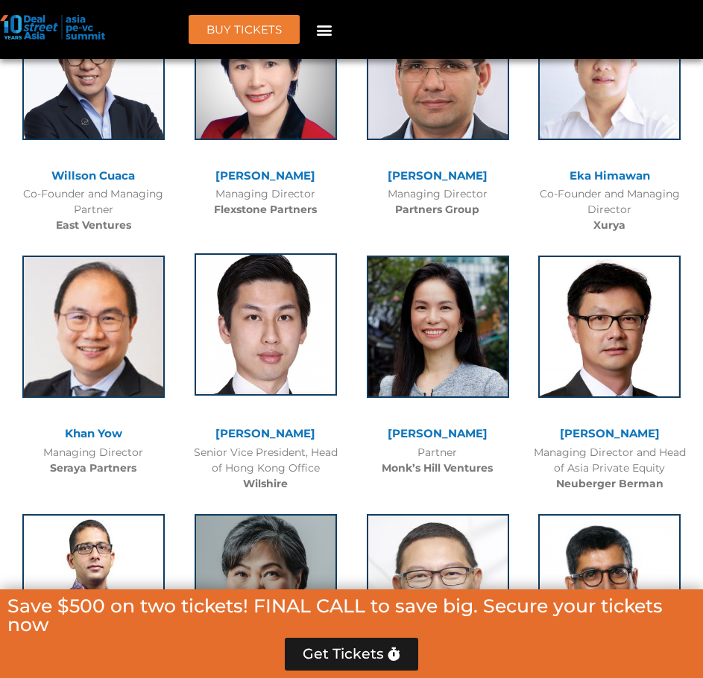
scroll to position [3370, 0]
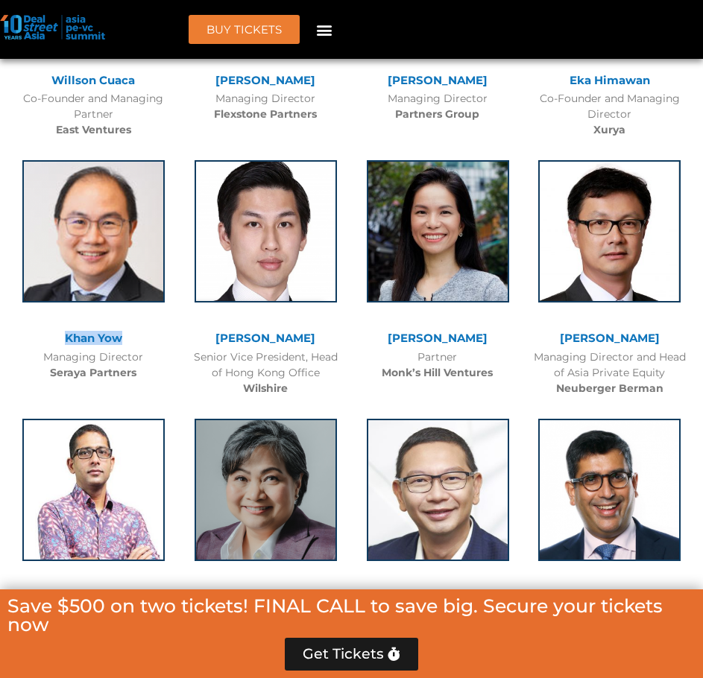
drag, startPoint x: 60, startPoint y: 307, endPoint x: 118, endPoint y: 316, distance: 58.8
click at [118, 332] on div "Khan Yow" at bounding box center [93, 340] width 157 height 16
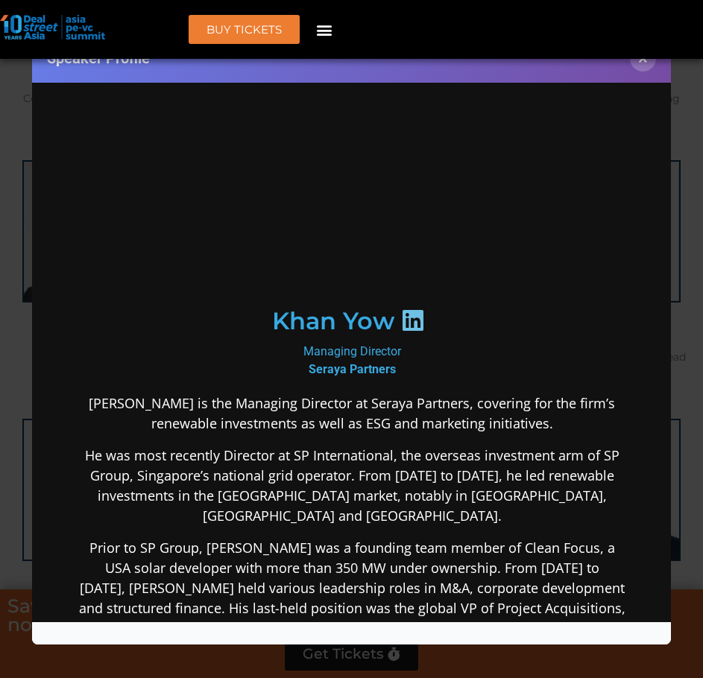
scroll to position [0, 0]
click at [697, 338] on div "Speaker Profile ×" at bounding box center [351, 339] width 703 height 678
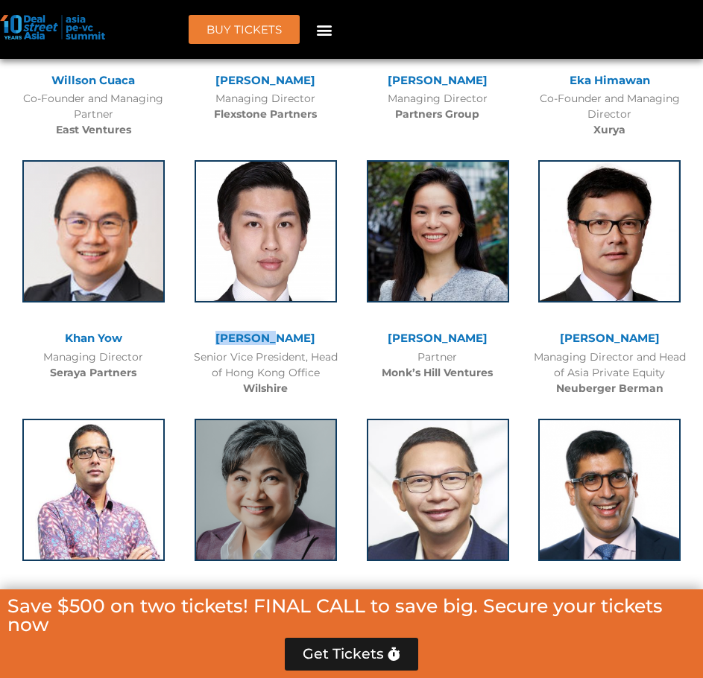
drag, startPoint x: 230, startPoint y: 310, endPoint x: 315, endPoint y: 311, distance: 85.7
click at [315, 332] on div "[PERSON_NAME]" at bounding box center [265, 338] width 157 height 13
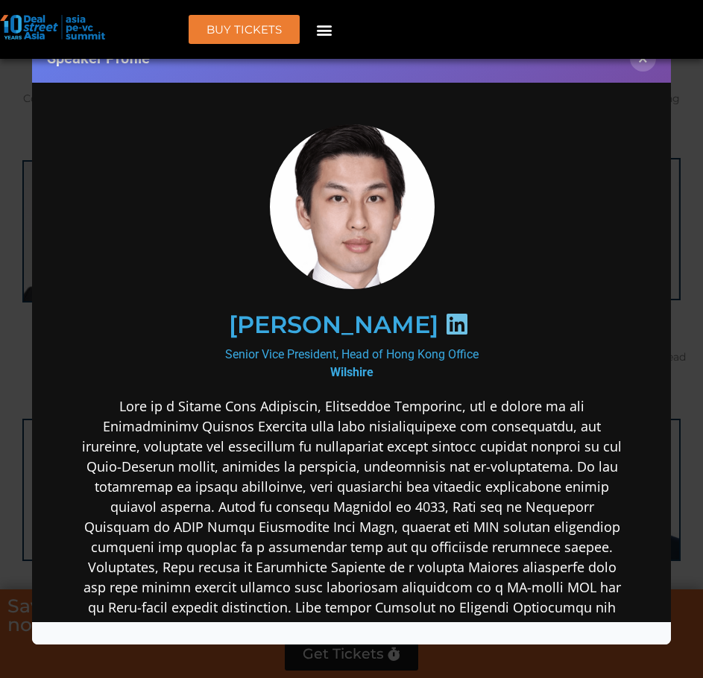
click at [681, 251] on div "Speaker Profile ×" at bounding box center [351, 339] width 703 height 678
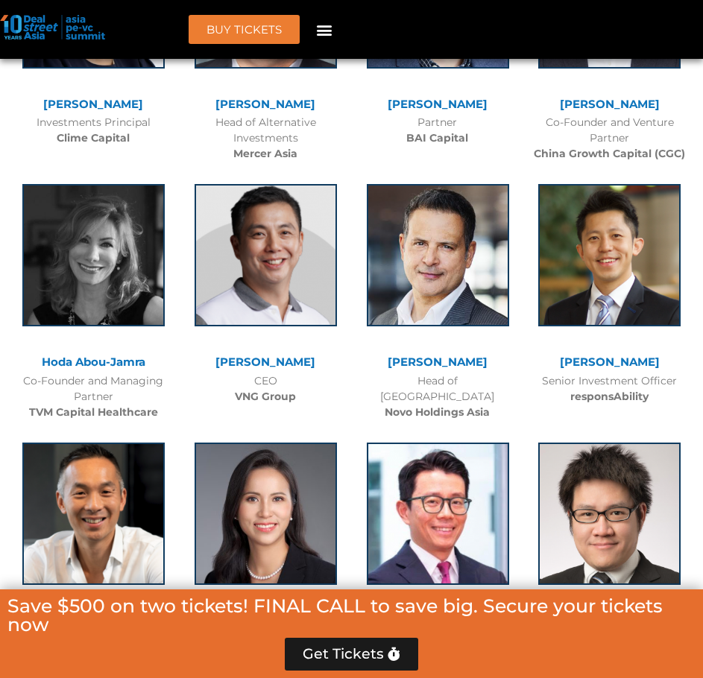
scroll to position [5954, 0]
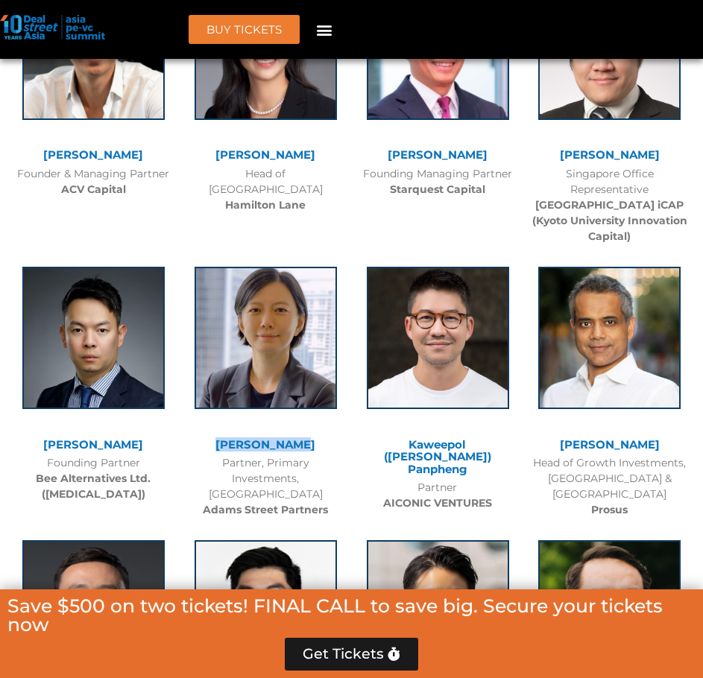
drag, startPoint x: 223, startPoint y: 391, endPoint x: 299, endPoint y: 400, distance: 76.6
click at [299, 400] on div "[PERSON_NAME] Partner, Primary Investments, [GEOGRAPHIC_DATA] [PERSON_NAME] Str…" at bounding box center [266, 389] width 172 height 274
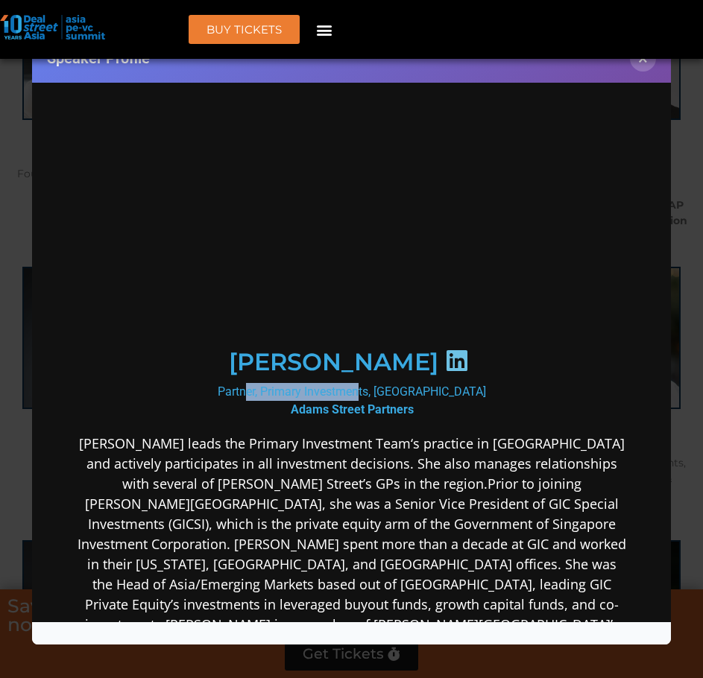
scroll to position [0, 0]
drag, startPoint x: 234, startPoint y: 354, endPoint x: 451, endPoint y: 353, distance: 216.9
click at [451, 382] on div "Partner, Primary Investments, [GEOGRAPHIC_DATA] [PERSON_NAME] Street Partners" at bounding box center [351, 400] width 549 height 36
drag, startPoint x: 287, startPoint y: 367, endPoint x: 546, endPoint y: 374, distance: 258.7
click at [421, 382] on div "Partner, Primary Investments, [GEOGRAPHIC_DATA] [PERSON_NAME] Street Partners" at bounding box center [351, 400] width 549 height 36
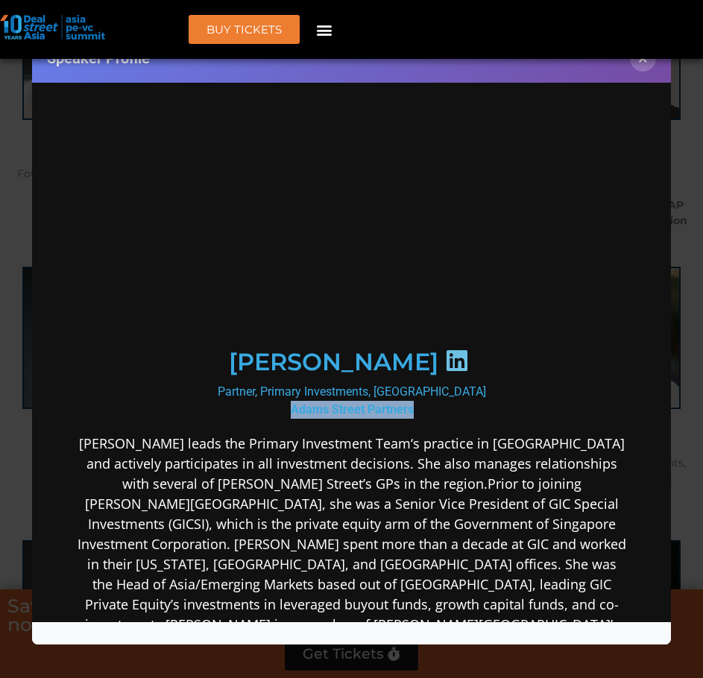
click at [358, 233] on img at bounding box center [351, 225] width 165 height 202
click at [698, 250] on div "Speaker Profile ×" at bounding box center [351, 339] width 703 height 678
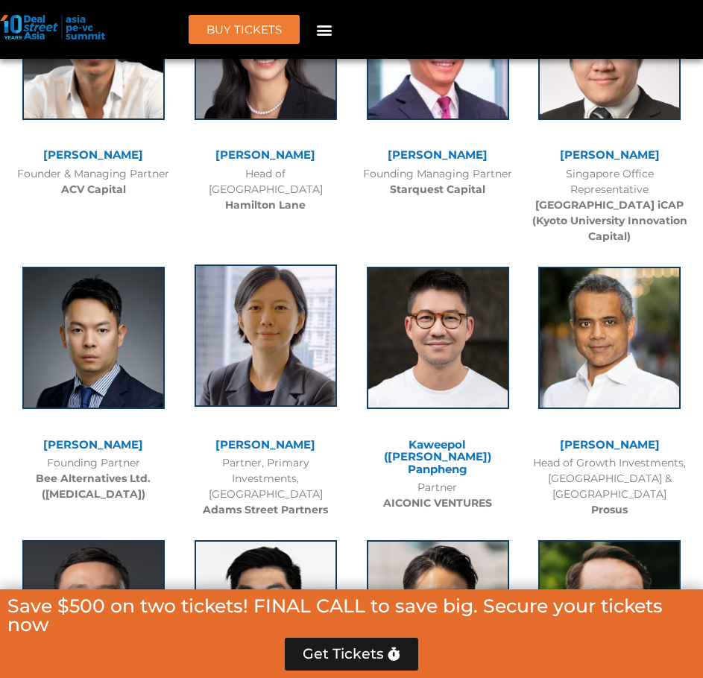
click at [312, 335] on img at bounding box center [266, 336] width 142 height 142
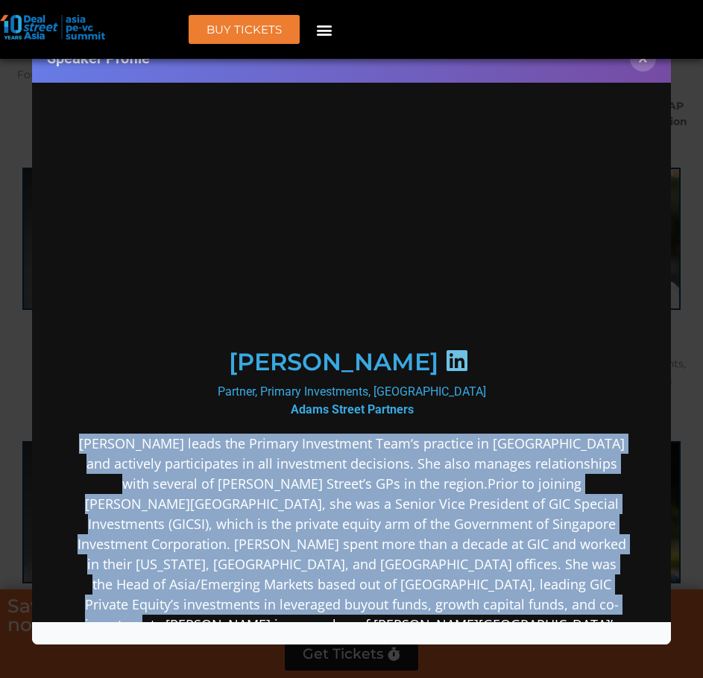
drag, startPoint x: 96, startPoint y: 403, endPoint x: 625, endPoint y: 565, distance: 552.6
click at [625, 565] on div "[PERSON_NAME] Partner, Primary Investments, [GEOGRAPHIC_DATA] [PERSON_NAME] Str…" at bounding box center [351, 506] width 610 height 827
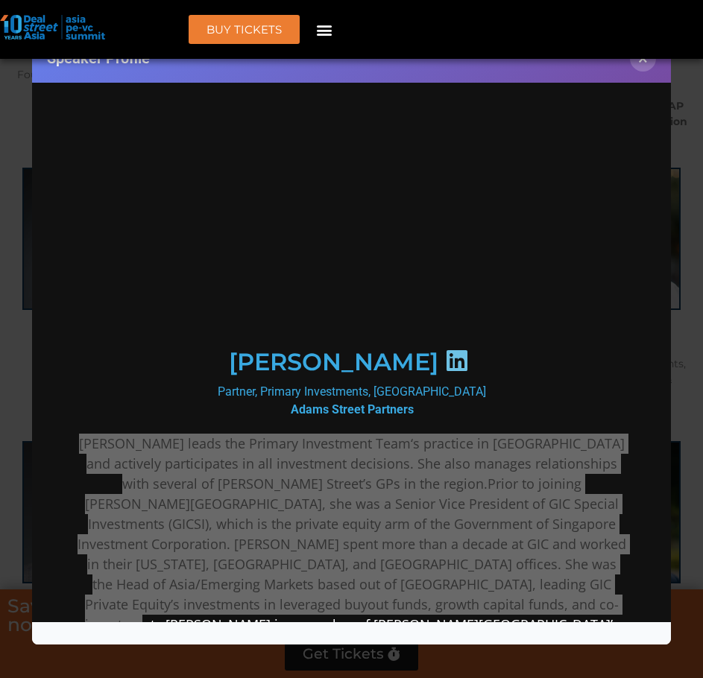
click at [680, 473] on div "Speaker Profile ×" at bounding box center [351, 339] width 703 height 678
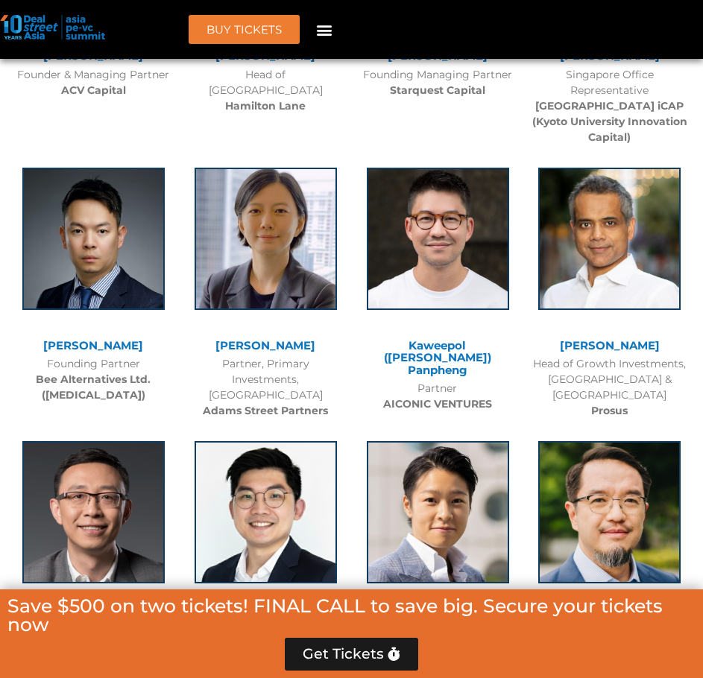
scroll to position [5855, 0]
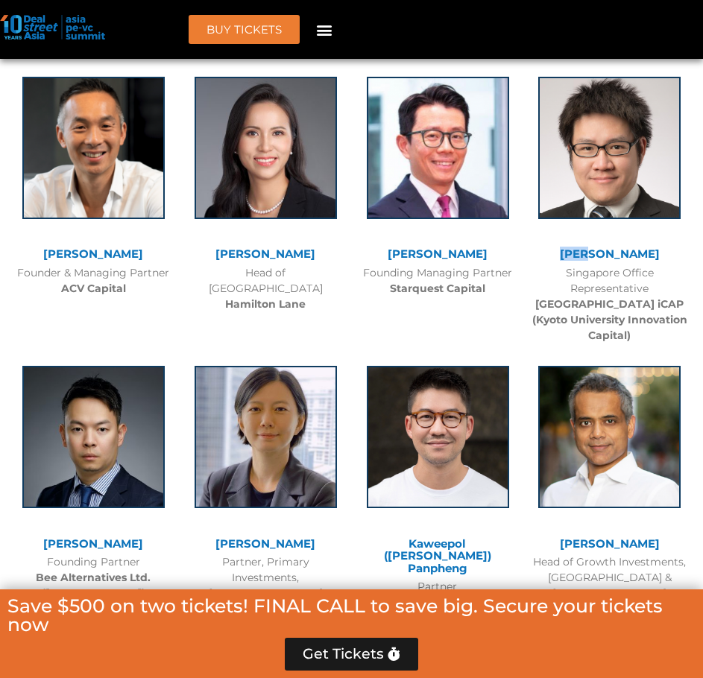
drag, startPoint x: 563, startPoint y: 208, endPoint x: 602, endPoint y: 211, distance: 39.6
click at [602, 248] on div "[PERSON_NAME]" at bounding box center [609, 254] width 157 height 13
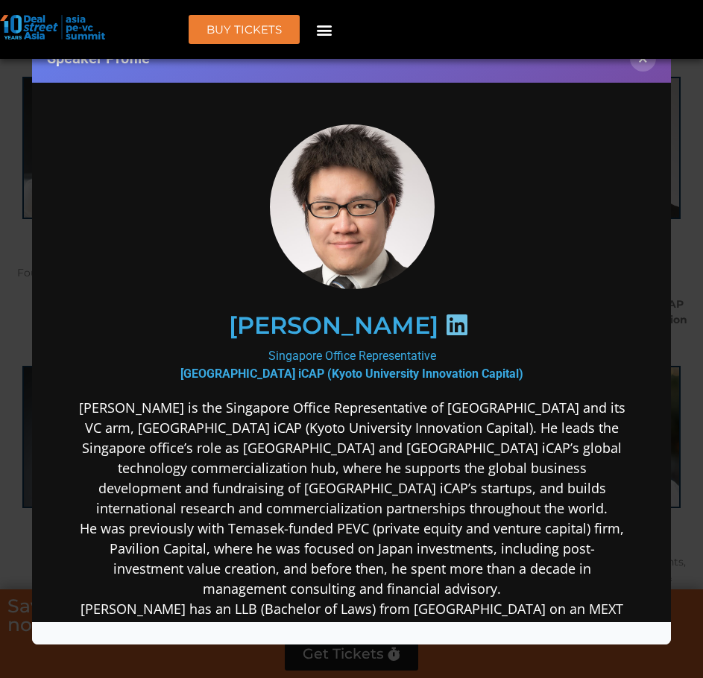
scroll to position [0, 0]
click at [696, 275] on div "Speaker Profile ×" at bounding box center [351, 339] width 703 height 678
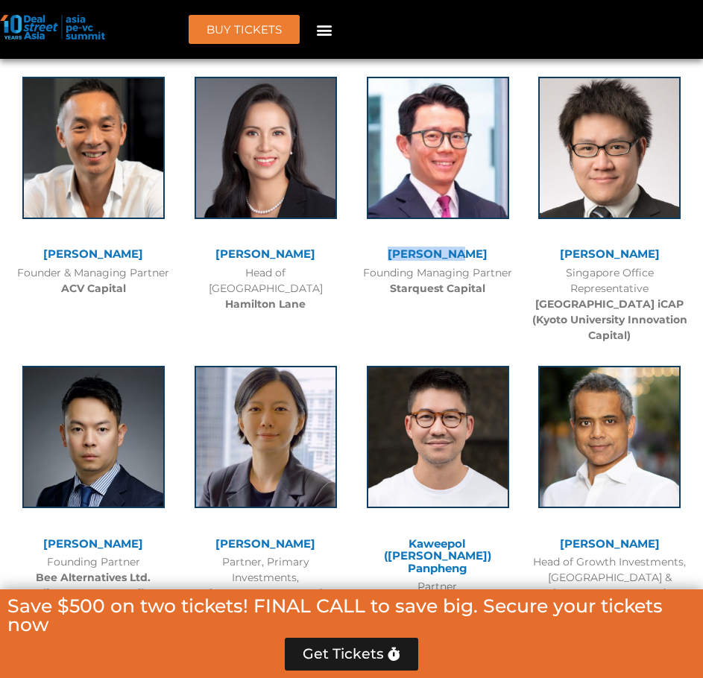
drag, startPoint x: 392, startPoint y: 197, endPoint x: 457, endPoint y: 212, distance: 66.7
click at [457, 212] on div "[PERSON_NAME] Founding Managing Partner Starquest Capital" at bounding box center [438, 183] width 172 height 242
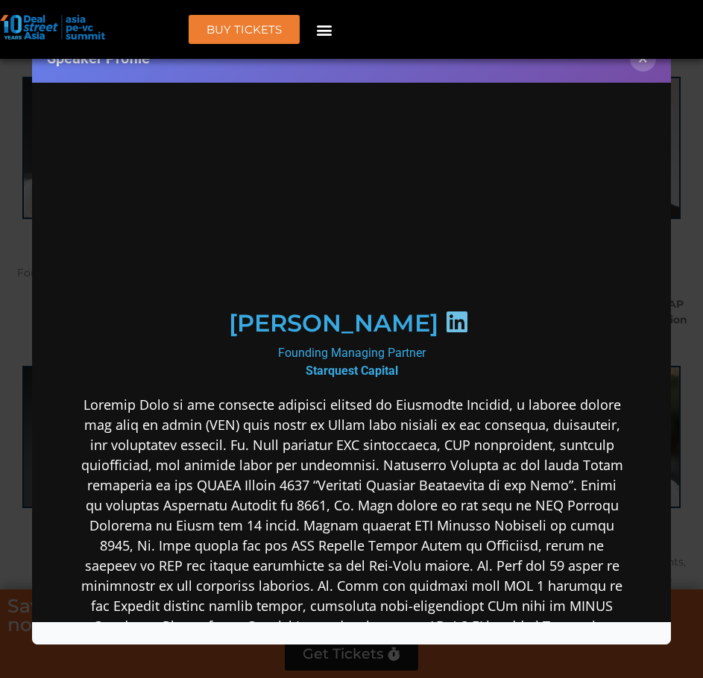
click at [686, 283] on div "Speaker Profile ×" at bounding box center [351, 339] width 703 height 678
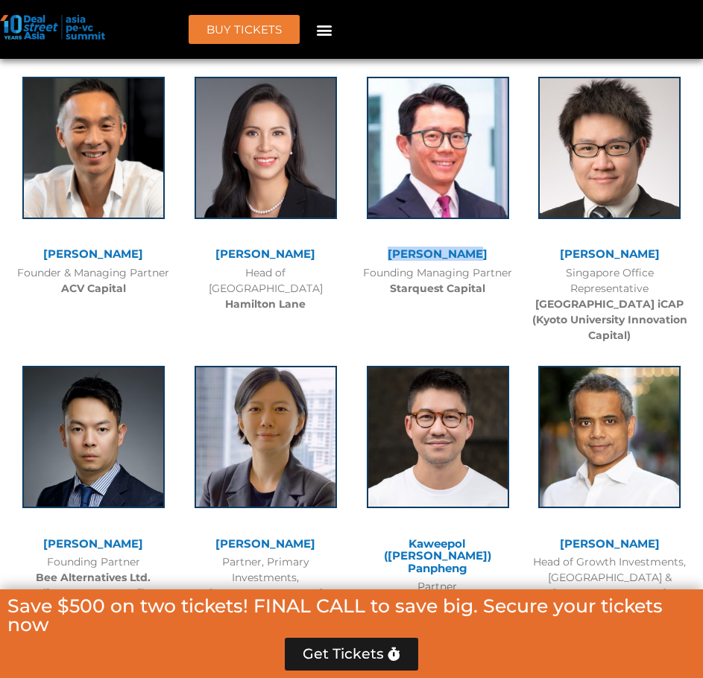
drag, startPoint x: 370, startPoint y: 207, endPoint x: 484, endPoint y: 209, distance: 114.0
click at [484, 248] on div "[PERSON_NAME]" at bounding box center [437, 254] width 157 height 13
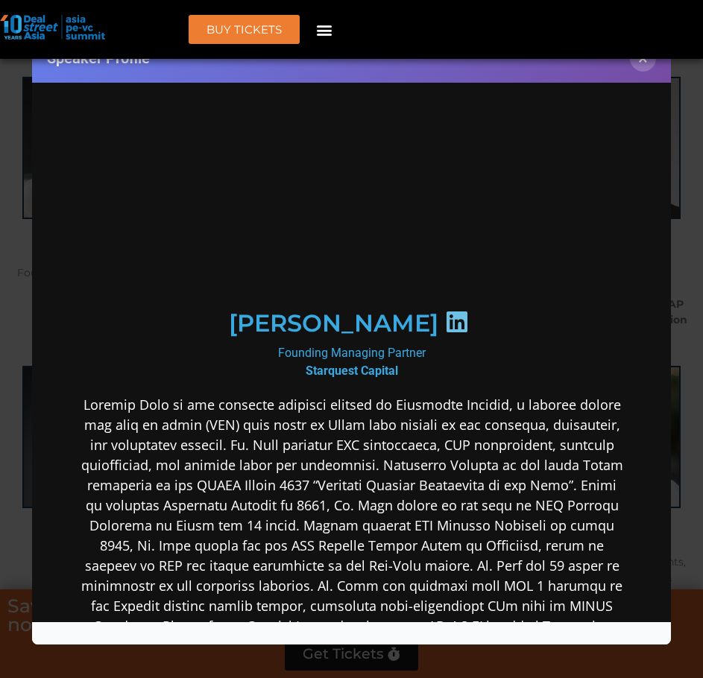
drag, startPoint x: 263, startPoint y: 356, endPoint x: 419, endPoint y: 356, distance: 155.8
click at [419, 356] on div "Founding Managing Partner Starquest Capital" at bounding box center [351, 362] width 549 height 36
drag, startPoint x: 300, startPoint y: 371, endPoint x: 388, endPoint y: 371, distance: 87.9
click at [388, 371] on b "Starquest Capital" at bounding box center [351, 370] width 92 height 14
click at [690, 353] on div "Speaker Profile ×" at bounding box center [351, 339] width 703 height 678
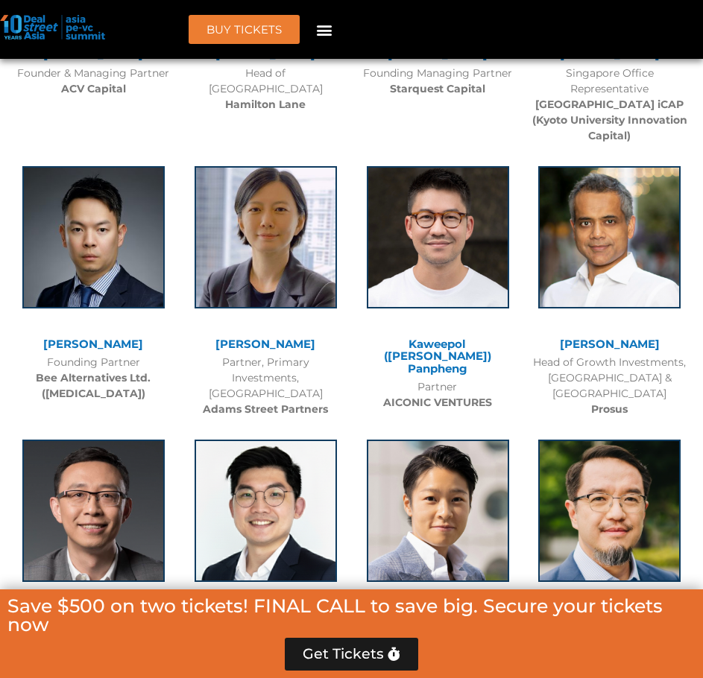
scroll to position [6053, 0]
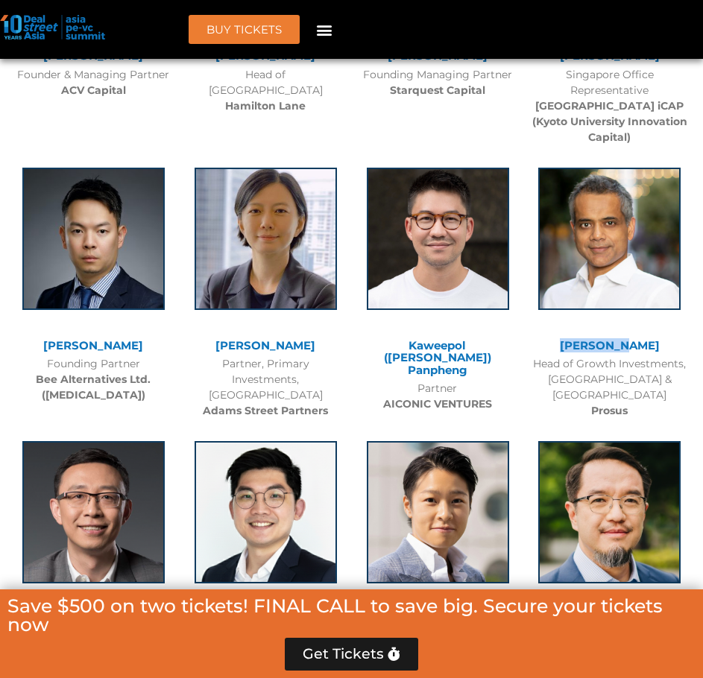
drag, startPoint x: 548, startPoint y: 291, endPoint x: 705, endPoint y: 268, distance: 159.1
click at [619, 299] on div "[PERSON_NAME] Head of Growth Investments, [GEOGRAPHIC_DATA] & Asia Prosus" at bounding box center [609, 290] width 172 height 274
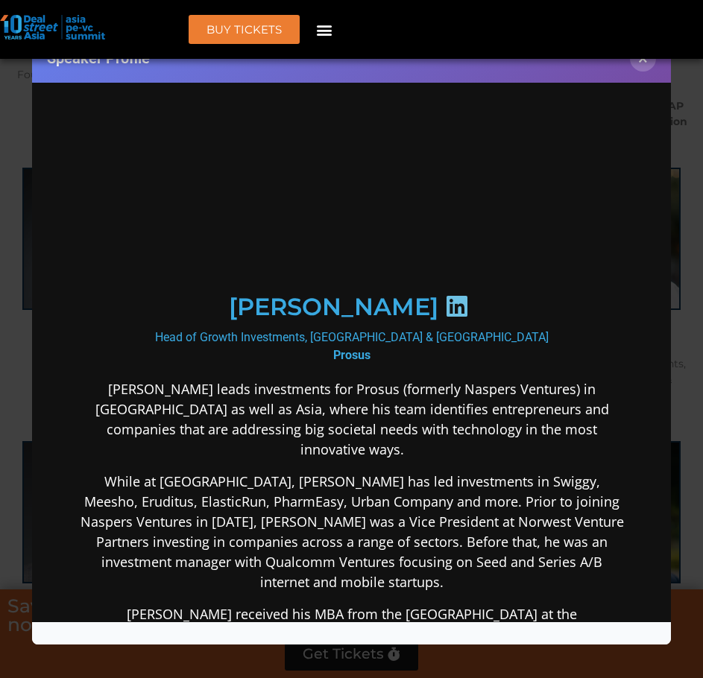
scroll to position [0, 0]
click at [686, 309] on div "Speaker Profile ×" at bounding box center [351, 339] width 703 height 678
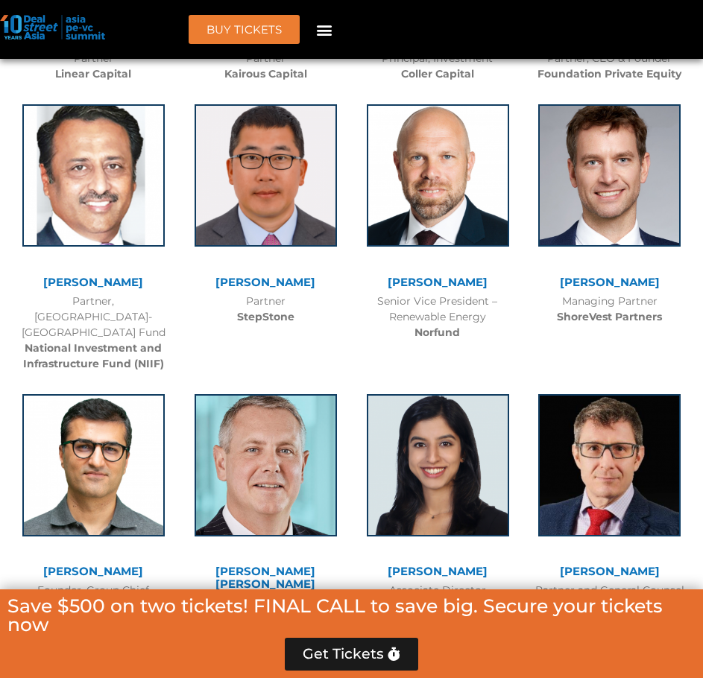
scroll to position [6649, 0]
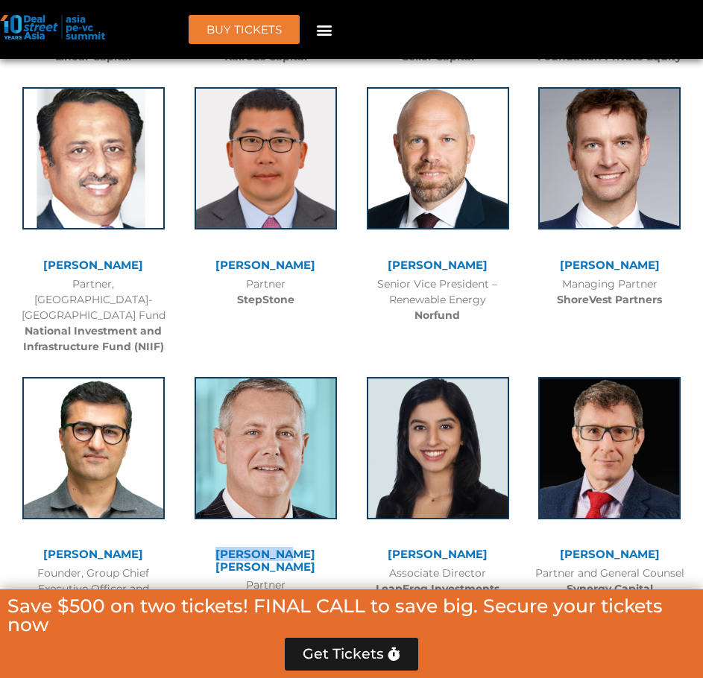
drag, startPoint x: 195, startPoint y: 458, endPoint x: 263, endPoint y: 460, distance: 67.9
click at [263, 549] on div "[PERSON_NAME] [PERSON_NAME]" at bounding box center [265, 561] width 157 height 25
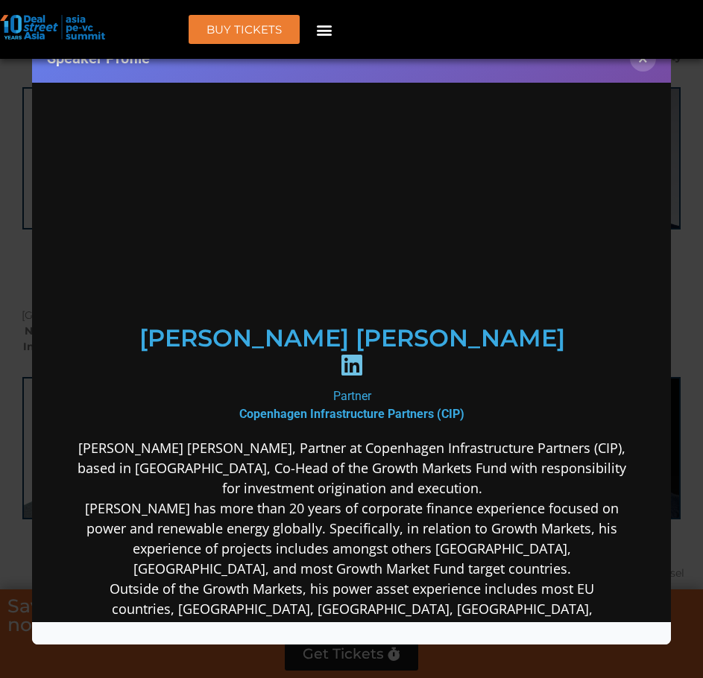
scroll to position [0, 0]
click at [678, 298] on div "Speaker Profile ×" at bounding box center [351, 339] width 703 height 678
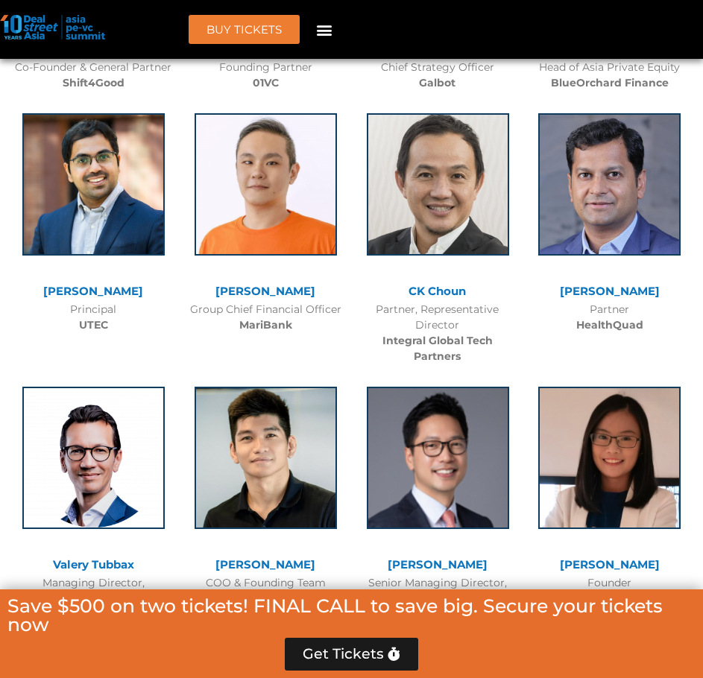
scroll to position [8265, 0]
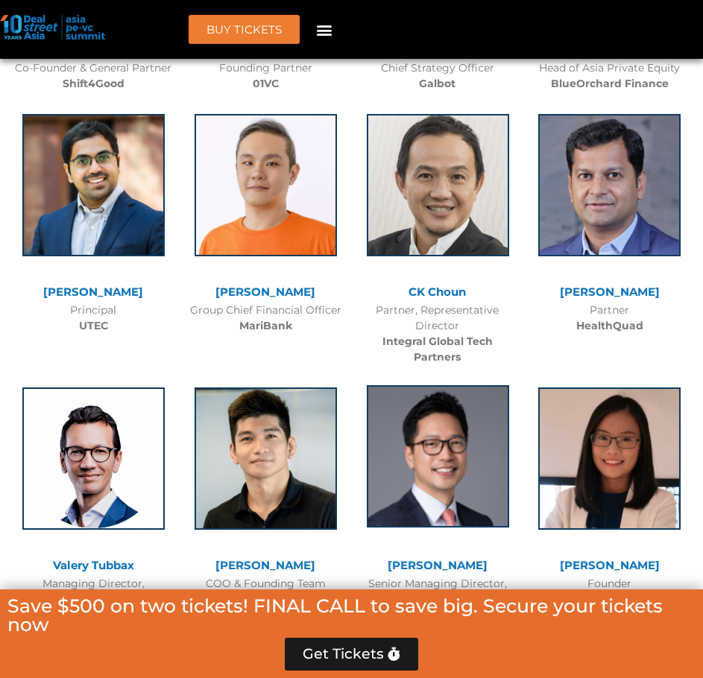
click at [470, 385] on img at bounding box center [438, 456] width 142 height 142
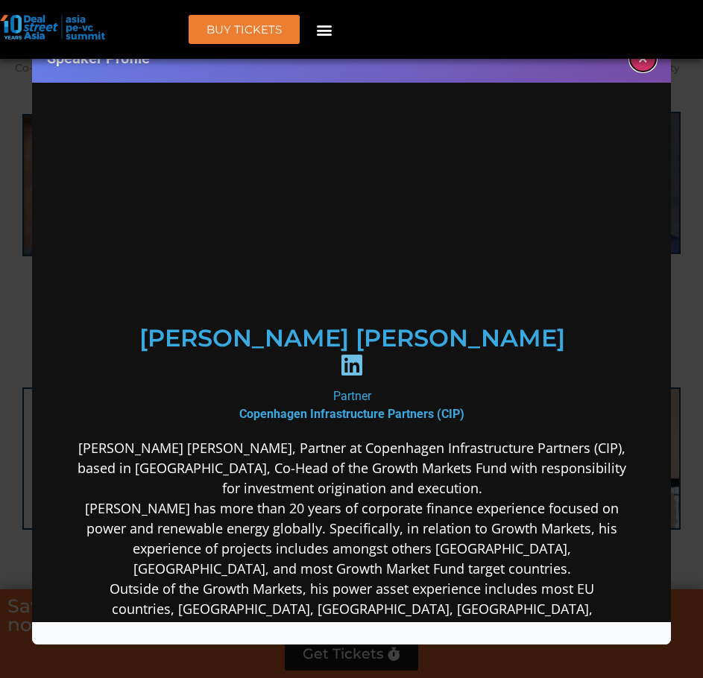
click at [651, 66] on button "×" at bounding box center [643, 58] width 26 height 26
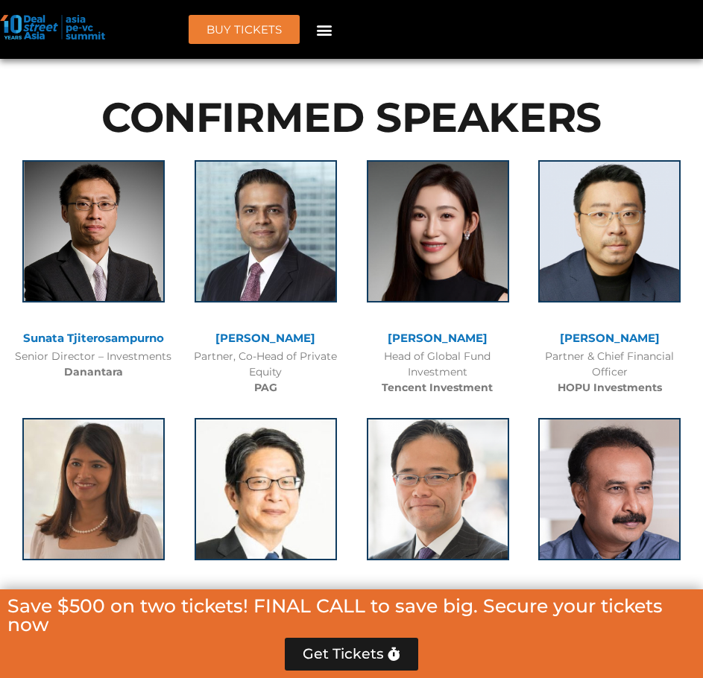
scroll to position [1769, 0]
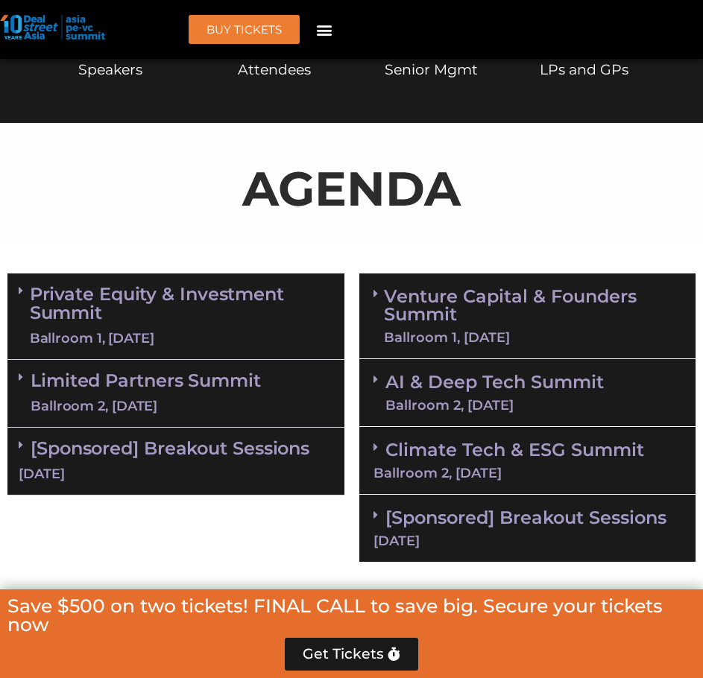
click at [458, 425] on div "AI & Deep Tech Summit Ballroom 2, [DATE]" at bounding box center [527, 393] width 337 height 68
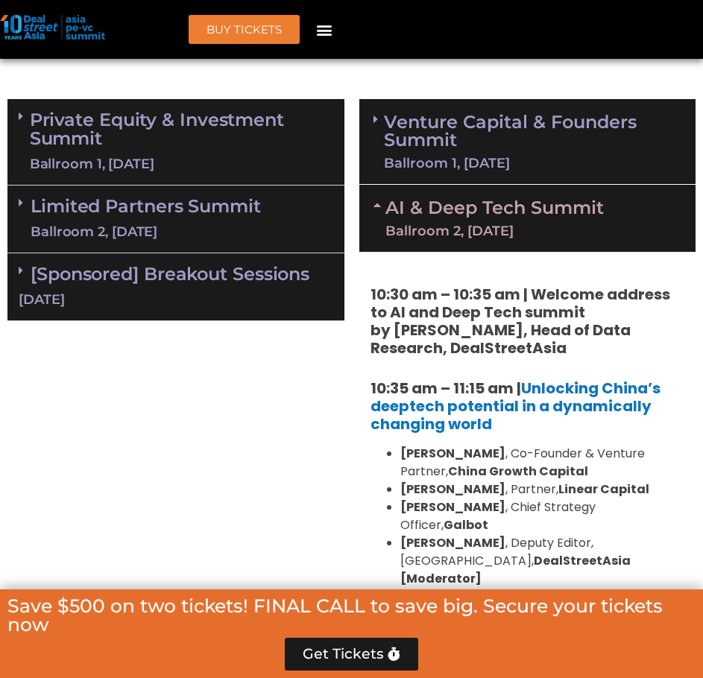
scroll to position [1073, 0]
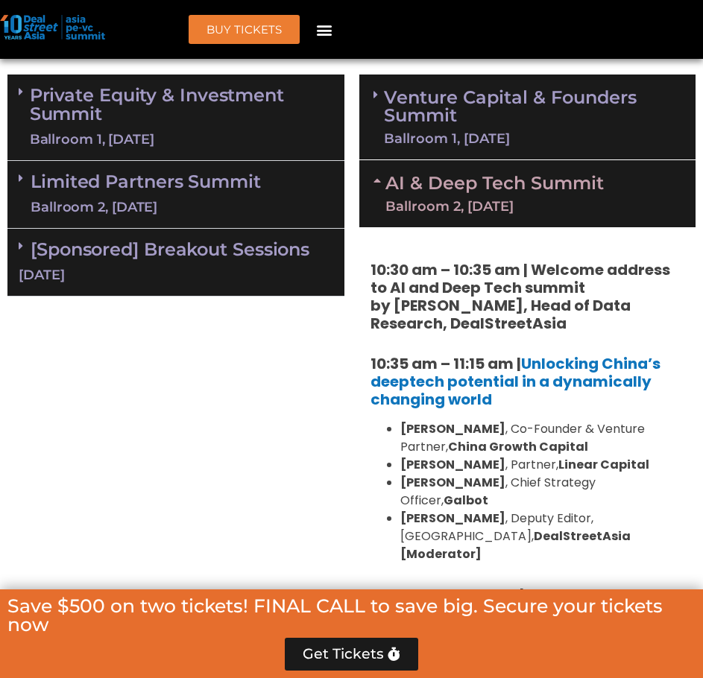
click at [461, 200] on div "Ballroom 2, [DATE]" at bounding box center [494, 206] width 218 height 13
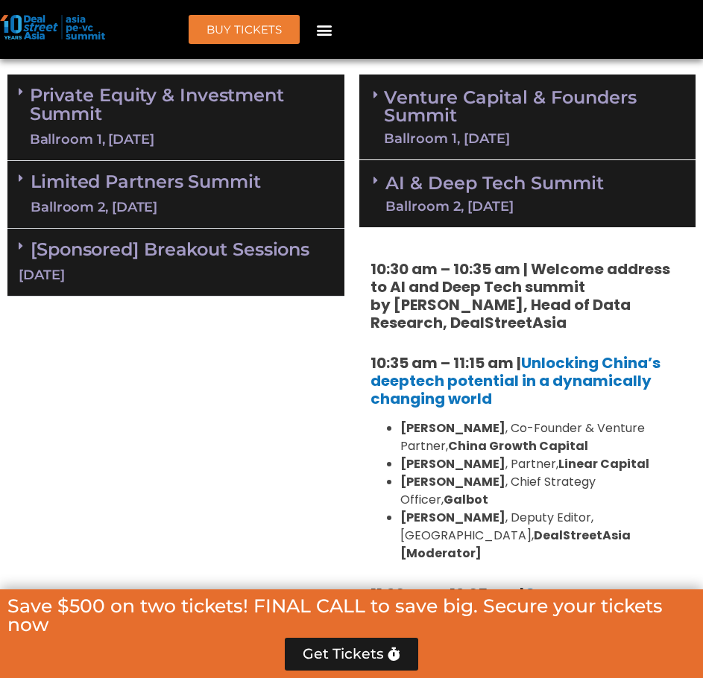
click at [217, 256] on link "[Sponsored] Breakout Sessions [DATE]" at bounding box center [176, 262] width 315 height 46
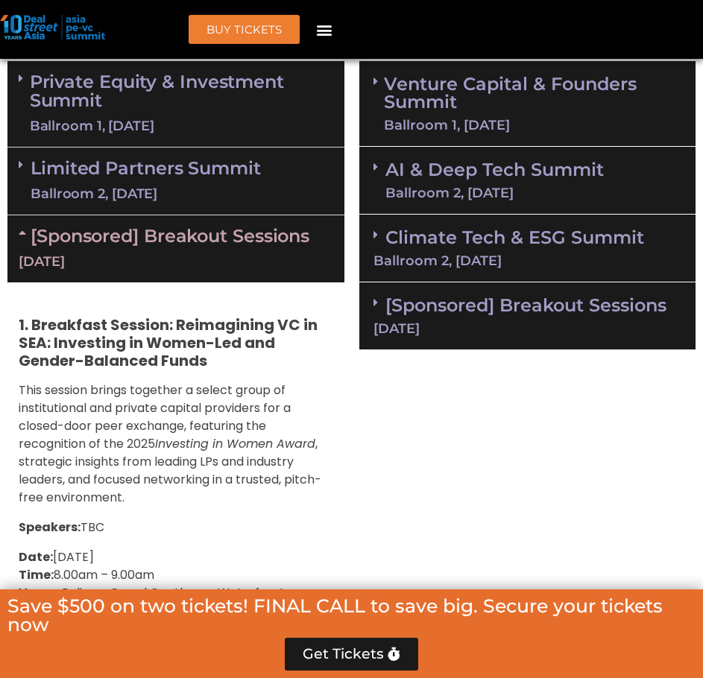
scroll to position [1172, 0]
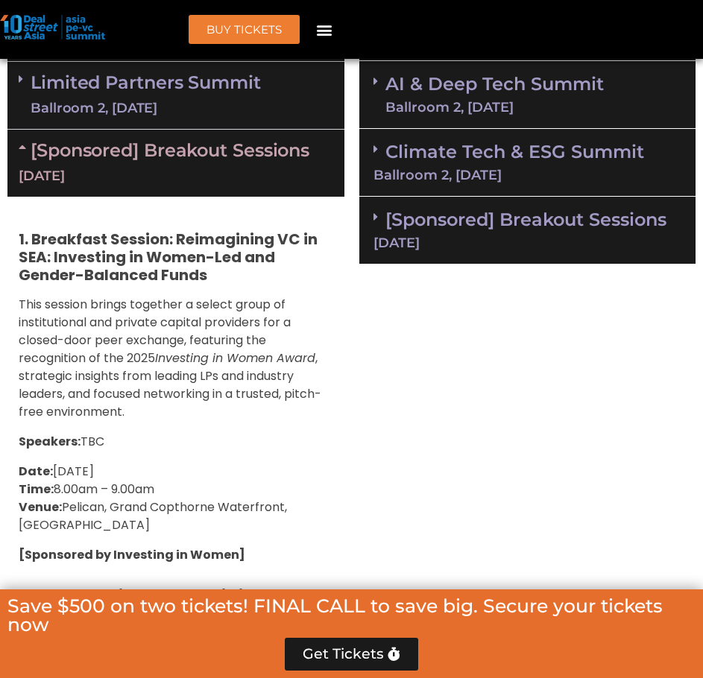
click at [176, 179] on div "[DATE]" at bounding box center [176, 176] width 315 height 19
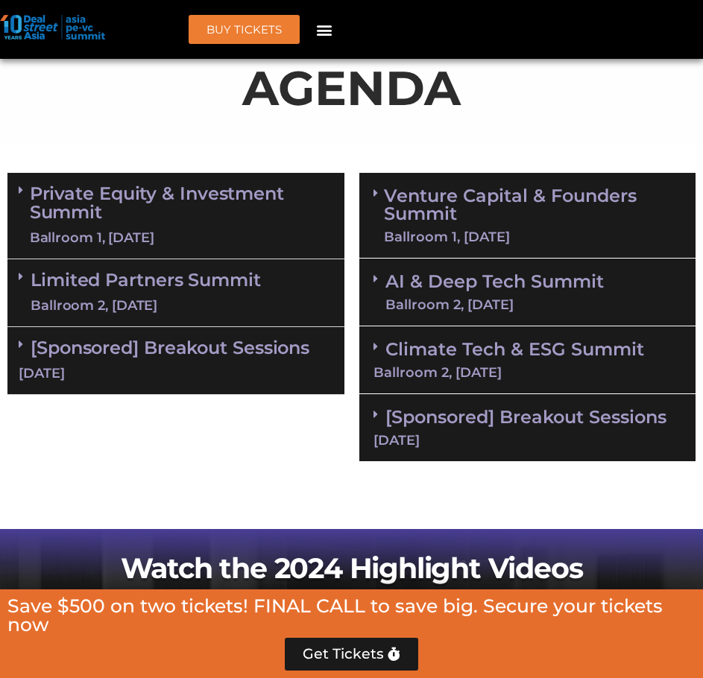
scroll to position [974, 0]
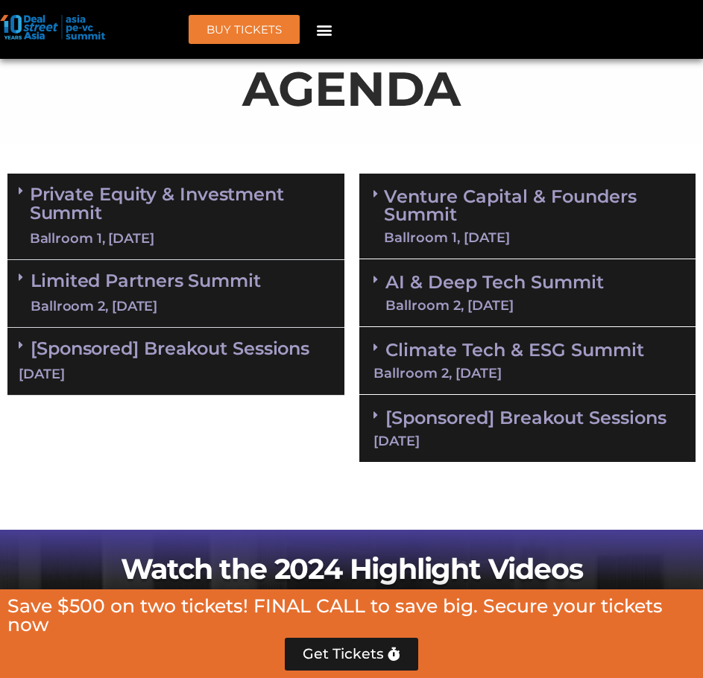
click at [185, 360] on div "[Sponsored] Breakout Sessions [DATE]" at bounding box center [175, 362] width 337 height 68
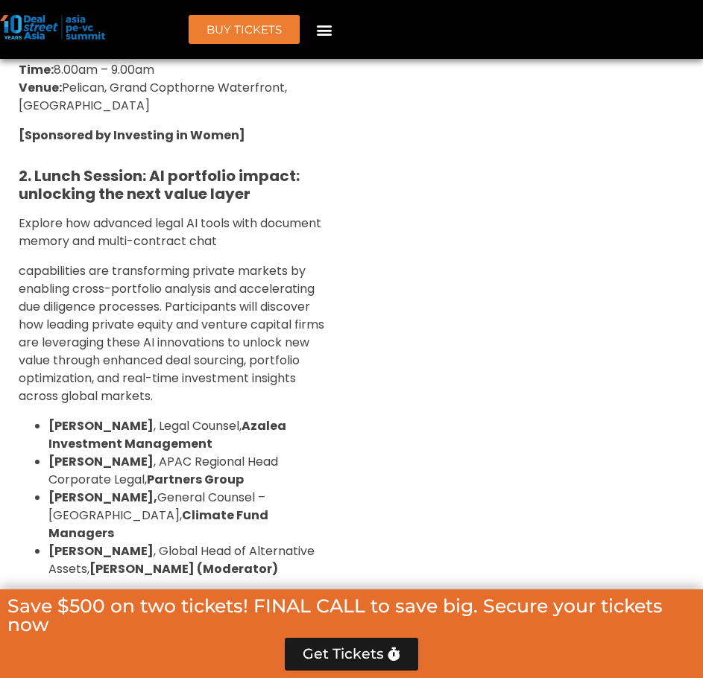
scroll to position [1570, 0]
